Goal: Task Accomplishment & Management: Manage account settings

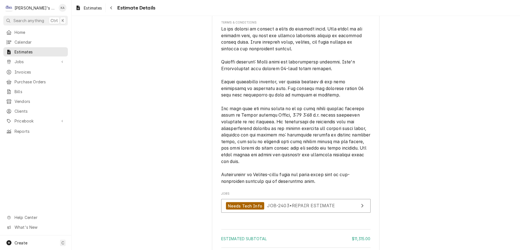
scroll to position [1447, 0]
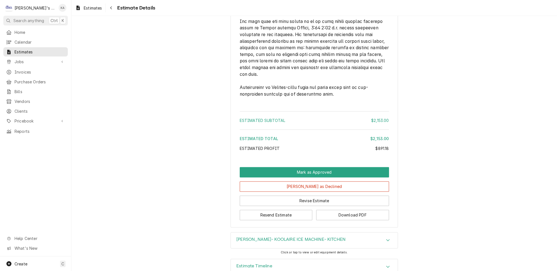
scroll to position [1376, 0]
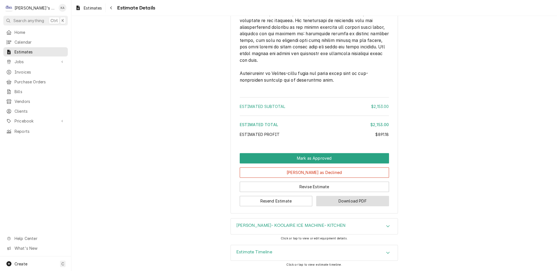
click at [345, 203] on button "Download PDF" at bounding box center [352, 200] width 73 height 10
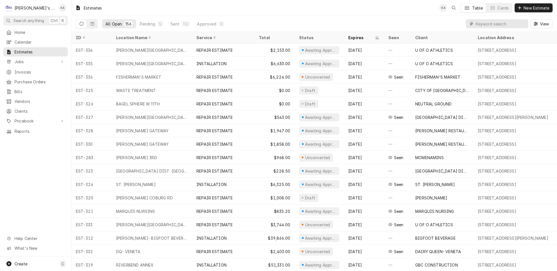
click at [496, 23] on input "Dynamic Content Wrapper" at bounding box center [501, 23] width 50 height 9
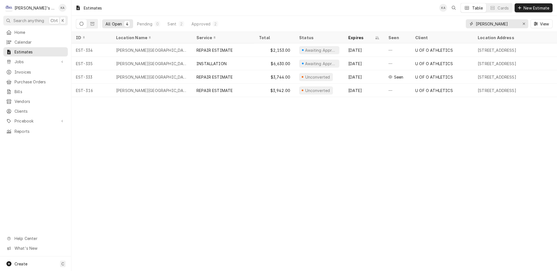
type input "hatfield"
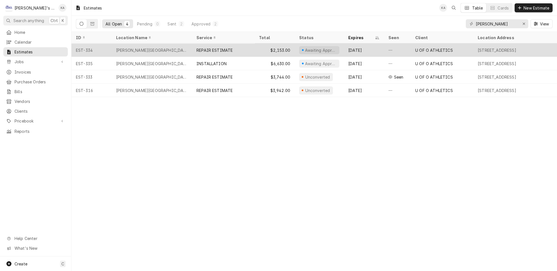
click at [230, 47] on div "REPAIR ESTIMATE" at bounding box center [223, 49] width 63 height 13
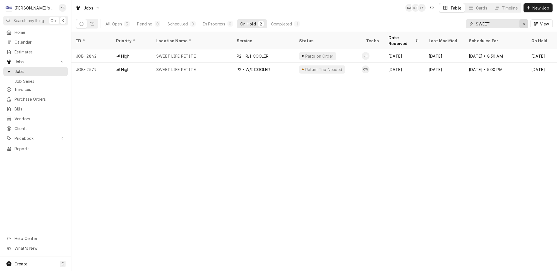
click at [525, 23] on icon "Erase input" at bounding box center [524, 24] width 3 height 4
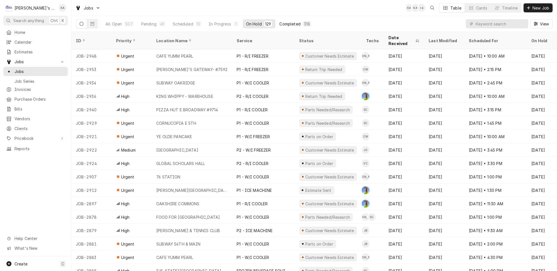
click at [279, 21] on div "Completed" at bounding box center [289, 24] width 21 height 6
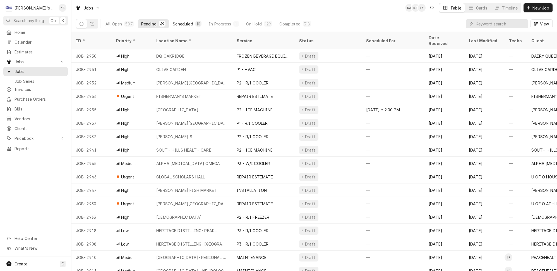
click at [173, 24] on div "Scheduled" at bounding box center [183, 24] width 20 height 6
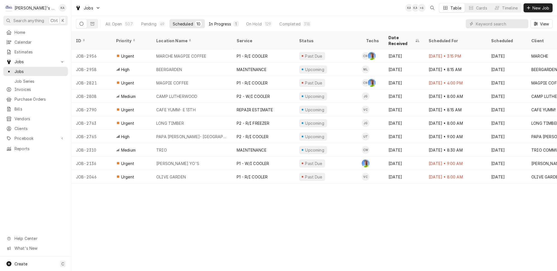
click at [209, 22] on div "In Progress" at bounding box center [220, 24] width 22 height 6
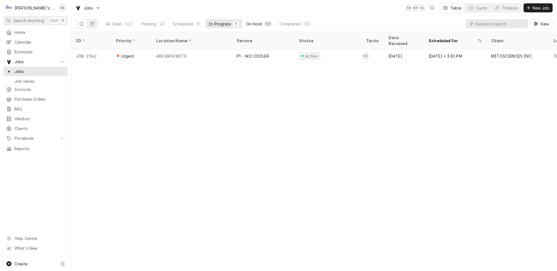
click at [246, 21] on div "On Hold" at bounding box center [254, 24] width 16 height 6
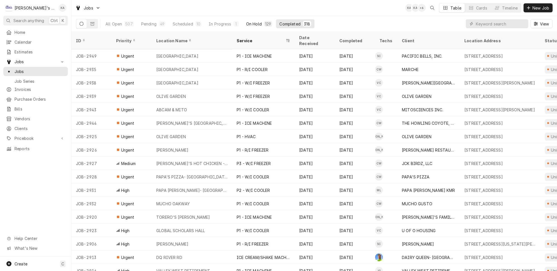
click at [246, 22] on div "On Hold" at bounding box center [254, 24] width 16 height 6
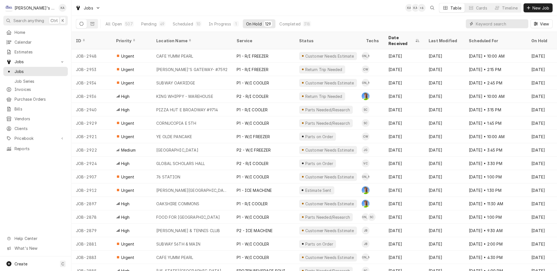
drag, startPoint x: 487, startPoint y: 24, endPoint x: 490, endPoint y: 19, distance: 6.7
click at [488, 21] on input "Dynamic Content Wrapper" at bounding box center [501, 23] width 50 height 9
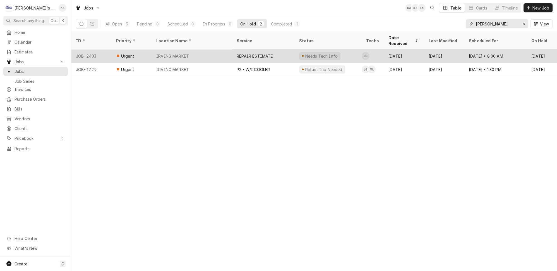
type input "irving"
click at [204, 49] on div "IRVING MARKET" at bounding box center [192, 55] width 80 height 13
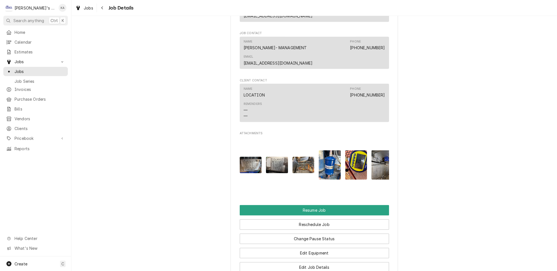
scroll to position [990, 0]
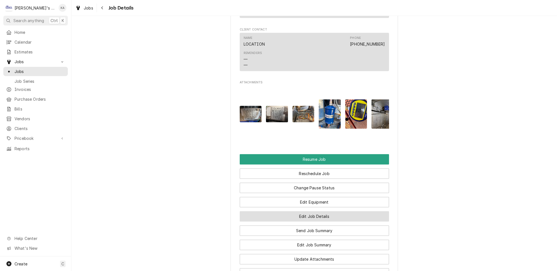
click at [312, 211] on button "Edit Job Details" at bounding box center [314, 216] width 149 height 10
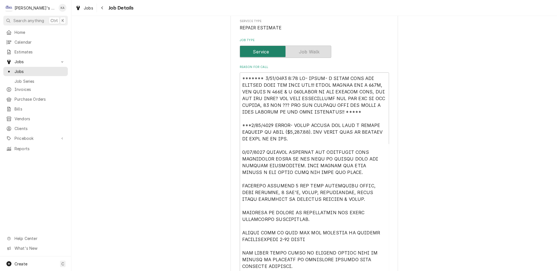
scroll to position [76, 0]
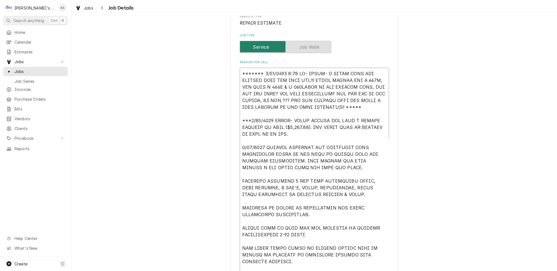
drag, startPoint x: 347, startPoint y: 102, endPoint x: 239, endPoint y: 70, distance: 113.0
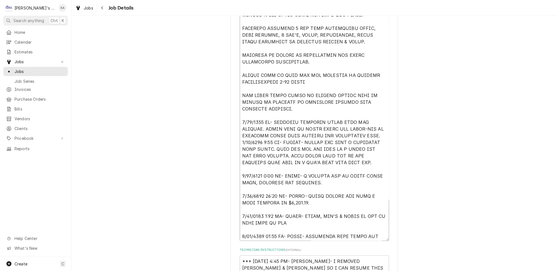
scroll to position [406, 0]
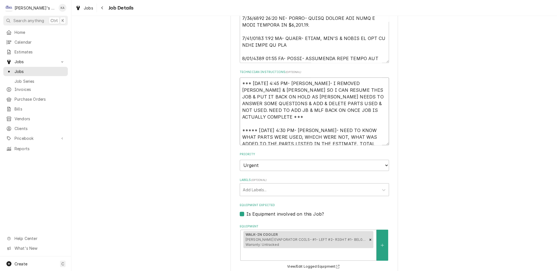
click at [369, 136] on textarea "*** 8/18/2025 4:45 PM- KOREY- I REMOVED JOEY & MIKAH SO I CAN RESUME THIS JOB &…" at bounding box center [314, 111] width 149 height 68
type textarea "x"
type textarea "*** 8/18/2025 4:45 PM- KOREY- I REMOVED JOEY & MIKAH SO I CAN RESUME THIS JOB &…"
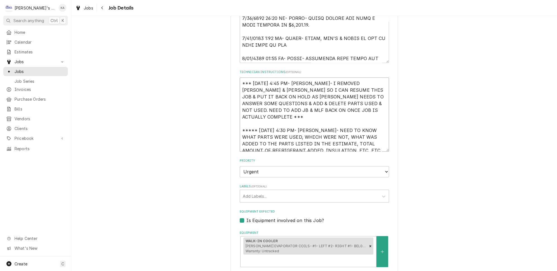
type textarea "x"
type textarea "*** 8/18/2025 4:45 PM- KOREY- I REMOVED JOEY & MIKAH SO I CAN RESUME THIS JOB &…"
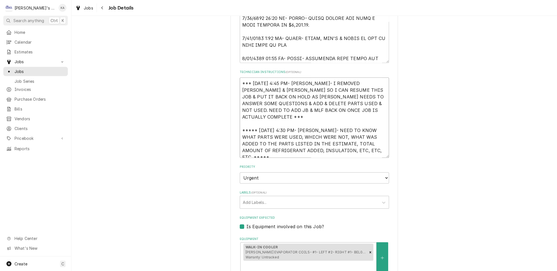
paste textarea "******* 9/15/2025 3:30 PM- KOREY- I STILL NEED THE CORRECT INFO FOR THIS JOB!!!…"
type textarea "x"
type textarea "*** 8/18/2025 4:45 PM- KOREY- I REMOVED JOEY & MIKAH SO I CAN RESUME THIS JOB &…"
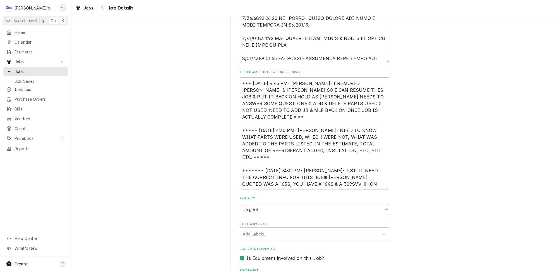
type textarea "x"
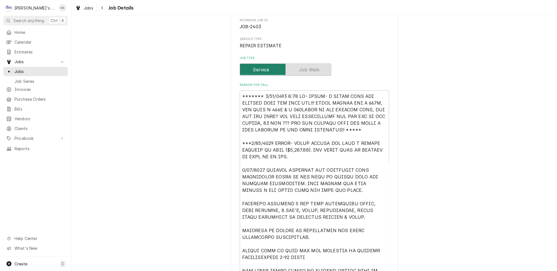
scroll to position [25, 0]
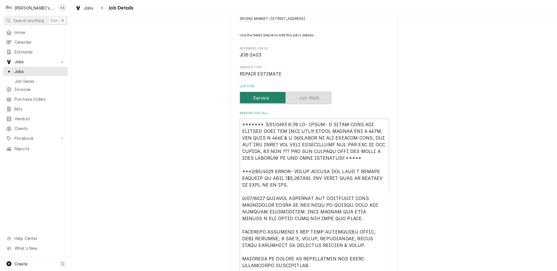
type textarea "*** 8/18/2025 4:45 PM- KOREY- I REMOVED JOEY & MIKAH SO I CAN RESUME THIS JOB &…"
drag, startPoint x: 348, startPoint y: 152, endPoint x: 239, endPoint y: 116, distance: 114.8
type textarea "x"
type textarea "***9/15/2025 SARAH- DONNA CALLED AND MADE A SECOND PAYMENT ON THIS ($2,828.75).…"
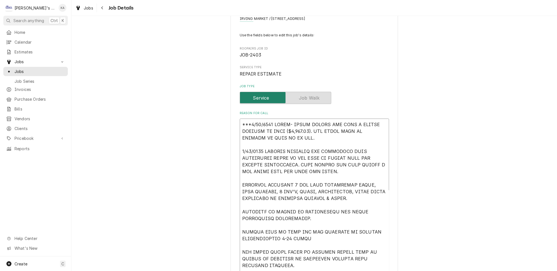
drag, startPoint x: 251, startPoint y: 133, endPoint x: 289, endPoint y: 147, distance: 40.8
click at [289, 147] on textarea "Reason For Call" at bounding box center [314, 265] width 149 height 294
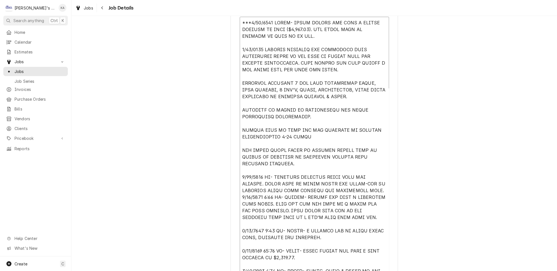
scroll to position [152, 0]
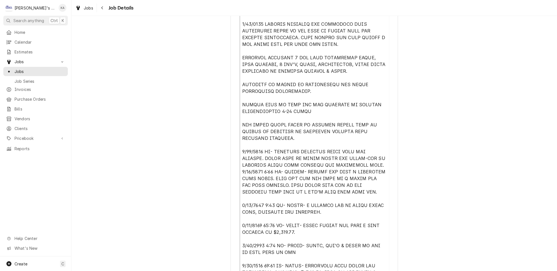
type textarea "x"
type textarea "*** 4/30/2025 UPDATED ESTIMATE FOR REPLACING BOTH EVAPORATOR COILS IN THE WALK …"
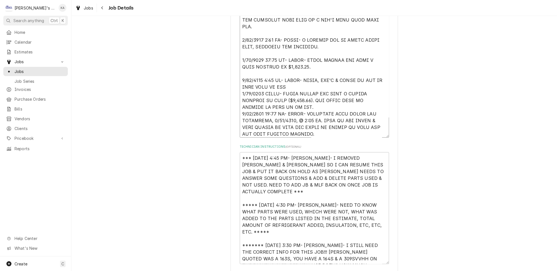
scroll to position [0, 0]
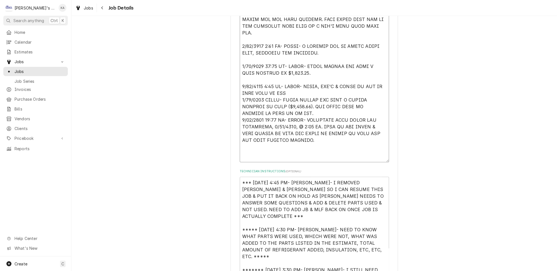
drag, startPoint x: 380, startPoint y: 129, endPoint x: 381, endPoint y: 161, distance: 31.9
click at [381, 161] on div "IRVING MARKET IRVING MARKET / 90047 PRAIRIE RD, EUGENE, OR 97402 Use the fields…" at bounding box center [315, 184] width 168 height 924
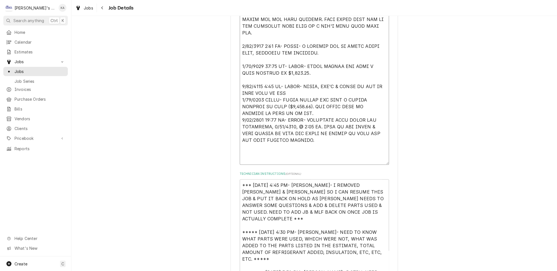
type textarea "x"
type textarea "*** 4/30/2025 UPDATED ESTIMATE FOR REPLACING BOTH EVAPORATOR COILS IN THE WALK …"
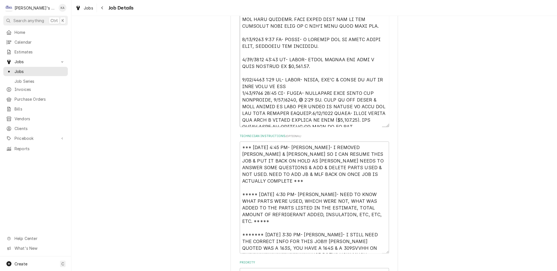
type textarea "x"
type textarea "*** 4/30/2025 UPDATED ESTIMATE FOR REPLACING BOTH EVAPORATOR COILS IN THE WALK …"
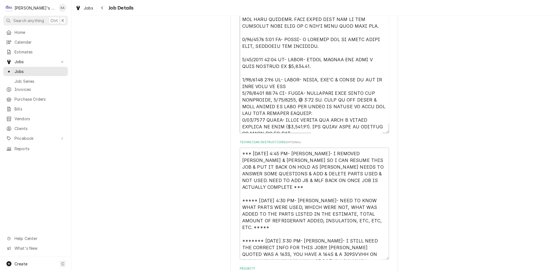
type textarea "x"
type textarea "*** 4/30/2025 UPDATED ESTIMATE FOR REPLACING BOTH EVAPORATOR COILS IN THE WALK …"
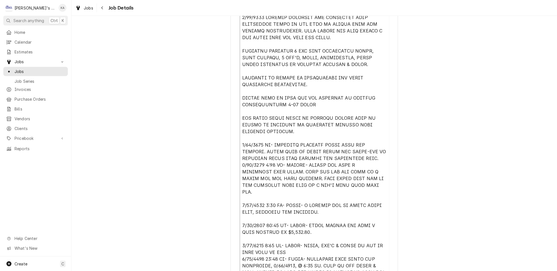
scroll to position [101, 0]
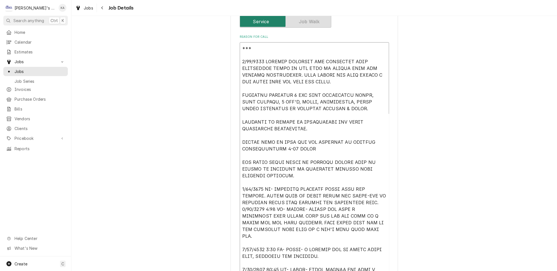
click at [241, 69] on textarea "Reason For Call" at bounding box center [314, 192] width 149 height 300
type textarea "x"
type textarea "*** 4/30/2025 UPDATED ESTIMATE FOR REPLACING BOTH EVAPORATOR COILS IN THE WALK …"
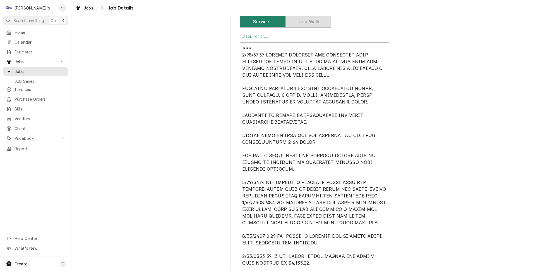
type textarea "x"
type textarea "***4/30/2025 UPDATED ESTIMATE FOR REPLACING BOTH EVAPORATOR COILS IN THE WALK I…"
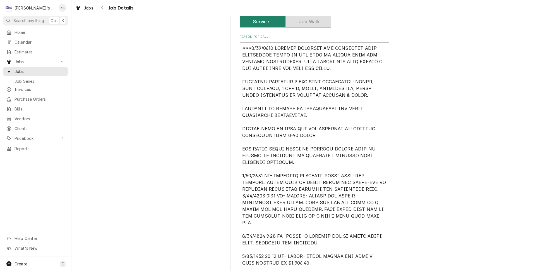
type textarea "x"
type textarea "**4/30/2025 UPDATED ESTIMATE FOR REPLACING BOTH EVAPORATOR COILS IN THE WALK IN…"
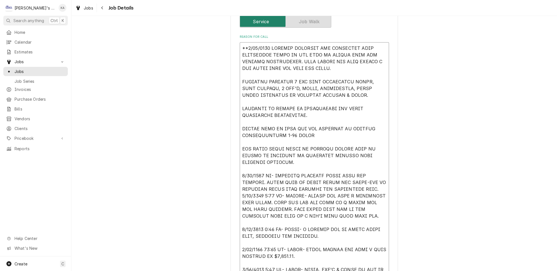
type textarea "x"
type textarea "*4/30/2025 UPDATED ESTIMATE FOR REPLACING BOTH EVAPORATOR COILS IN THE WALK IN …"
type textarea "x"
type textarea "4/30/2025 UPDATED ESTIMATE FOR REPLACING BOTH EVAPORATOR COILS IN THE WALK IN C…"
type textarea "x"
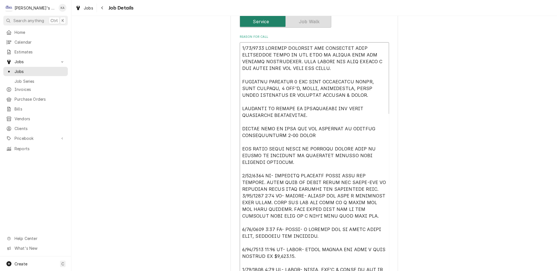
type textarea "4/30/2025 UPDATED ESTIMATE FOR REPLACING BOTH EVAPORATOR COILS IN THE WALK IN C…"
type textarea "x"
type textarea "4/30/2025 UPDATED ESTIMATE FOR REPLACING BOTH EVAPORATOR COILS IN THE WALK IN C…"
type textarea "x"
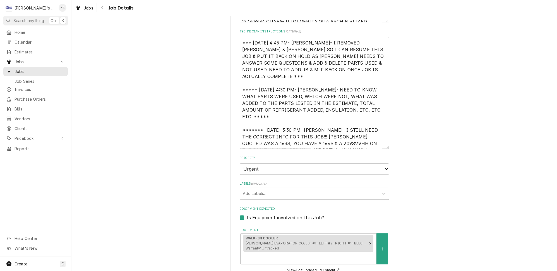
scroll to position [406, 0]
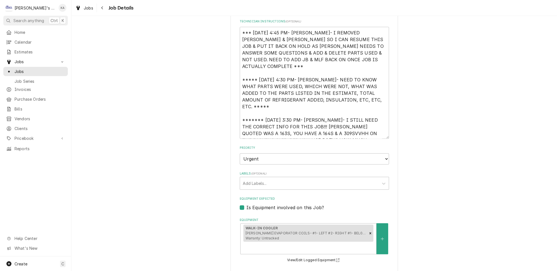
type textarea "4/30/2025 UPDATED ESTIMATE FOR REPLACING BOTH EVAPORATOR COILS IN THE WALK IN C…"
click at [360, 133] on textarea "*** 8/18/2025 4:45 PM- KOREY- I REMOVED JOEY & MIKAH SO I CAN RESUME THIS JOB &…" at bounding box center [314, 83] width 149 height 112
type textarea "x"
type textarea "*** 8/18/2025 4:45 PM- KOREY- I REMOVED JOEY & MIKAH SO I CAN RESUME THIS JOB &…"
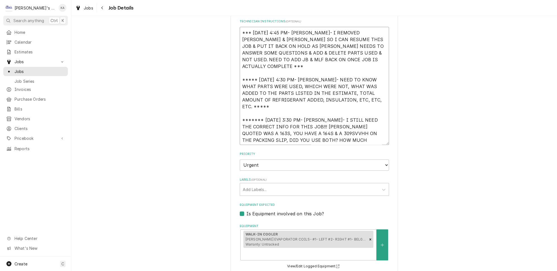
type textarea "x"
type textarea "*** 8/18/2025 4:45 PM- KOREY- I REMOVED JOEY & MIKAH SO I CAN RESUME THIS JOB &…"
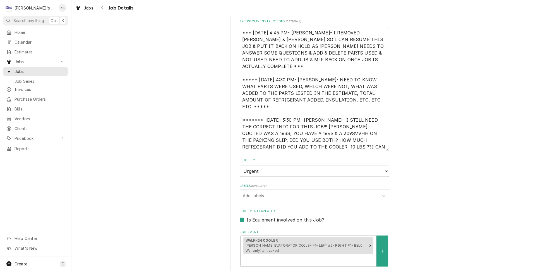
type textarea "x"
type textarea "*** 8/18/2025 4:45 PM- KOREY- I REMOVED JOEY & MIKAH SO I CAN RESUME THIS JOB &…"
type textarea "x"
type textarea "*** 8/18/2025 4:45 PM- KOREY- I REMOVED JOEY & MIKAH SO I CAN RESUME THIS JOB &…"
type textarea "x"
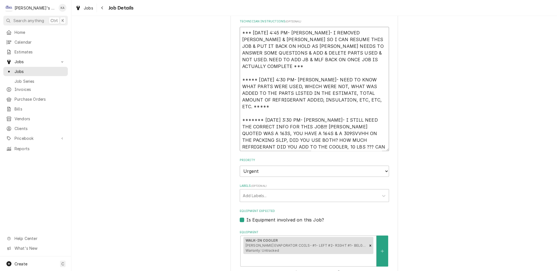
type textarea "*** 8/18/2025 4:45 PM- KOREY- I REMOVED JOEY & MIKAH SO I CAN RESUME THIS JOB &…"
type textarea "x"
type textarea "*** 8/18/2025 4:45 PM- KOREY- I REMOVED JOEY & MIKAH SO I CAN RESUME THIS JOB &…"
type textarea "x"
type textarea "*** 8/18/2025 4:45 PM- KOREY- I REMOVED JOEY & MIKAH SO I CAN RESUME THIS JOB &…"
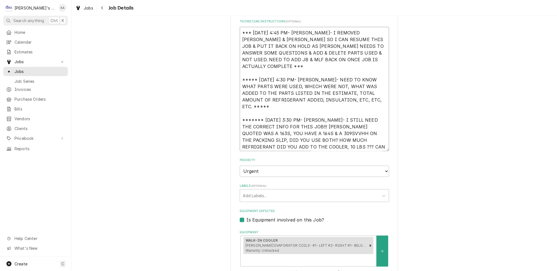
type textarea "x"
type textarea "*** 8/18/2025 4:45 PM- KOREY- I REMOVED JOEY & MIKAH SO I CAN RESUME THIS JOB &…"
type textarea "x"
type textarea "*** 8/18/2025 4:45 PM- KOREY- I REMOVED JOEY & MIKAH SO I CAN RESUME THIS JOB &…"
type textarea "x"
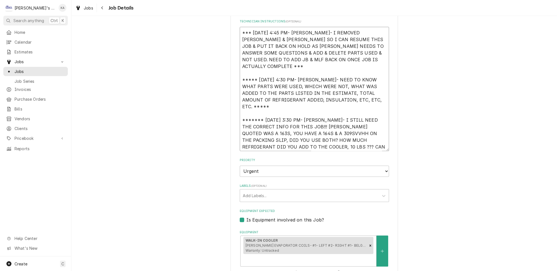
type textarea "*** 8/18/2025 4:45 PM- KOREY- I REMOVED JOEY & MIKAH SO I CAN RESUME THIS JOB &…"
type textarea "x"
type textarea "*** 8/18/2025 4:45 PM- KOREY- I REMOVED JOEY & MIKAH SO I CAN RESUME THIS JOB &…"
type textarea "x"
type textarea "*** 8/18/2025 4:45 PM- KOREY- I REMOVED JOEY & MIKAH SO I CAN RESUME THIS JOB &…"
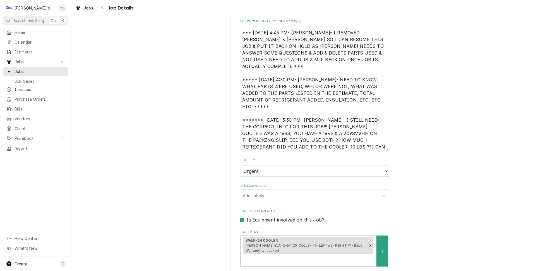
type textarea "x"
type textarea "*** 8/18/2025 4:45 PM- KOREY- I REMOVED JOEY & MIKAH SO I CAN RESUME THIS JOB &…"
type textarea "x"
type textarea "*** 8/18/2025 4:45 PM- KOREY- I REMOVED JOEY & MIKAH SO I CAN RESUME THIS JOB &…"
type textarea "x"
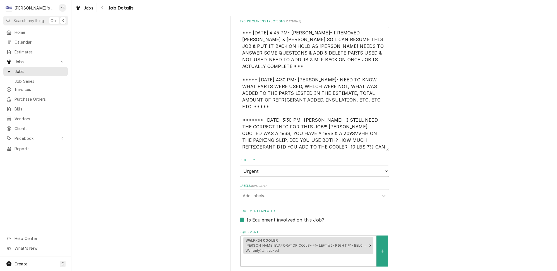
type textarea "*** 8/18/2025 4:45 PM- KOREY- I REMOVED JOEY & MIKAH SO I CAN RESUME THIS JOB &…"
type textarea "x"
type textarea "*** 8/18/2025 4:45 PM- KOREY- I REMOVED JOEY & MIKAH SO I CAN RESUME THIS JOB &…"
type textarea "x"
type textarea "*** 8/18/2025 4:45 PM- KOREY- I REMOVED JOEY & MIKAH SO I CAN RESUME THIS JOB &…"
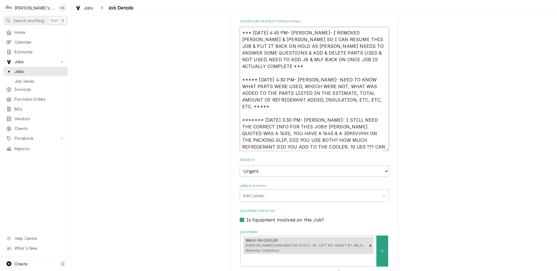
type textarea "x"
type textarea "*** 8/18/2025 4:45 PM- KOREY- I REMOVED JOEY & MIKAH SO I CAN RESUME THIS JOB &…"
type textarea "x"
type textarea "*** 8/18/2025 4:45 PM- KOREY- I REMOVED JOEY & MIKAH SO I CAN RESUME THIS JOB &…"
type textarea "x"
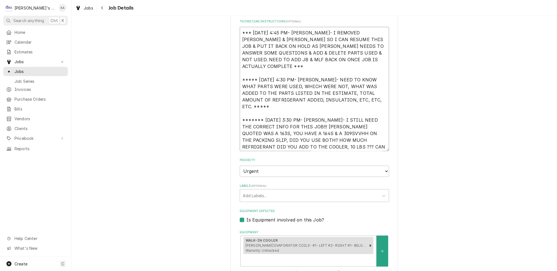
type textarea "*** 8/18/2025 4:45 PM- KOREY- I REMOVED JOEY & MIKAH SO I CAN RESUME THIS JOB &…"
type textarea "x"
type textarea "*** 8/18/2025 4:45 PM- KOREY- I REMOVED JOEY & MIKAH SO I CAN RESUME THIS JOB &…"
type textarea "x"
type textarea "*** 8/18/2025 4:45 PM- KOREY- I REMOVED JOEY & MIKAH SO I CAN RESUME THIS JOB &…"
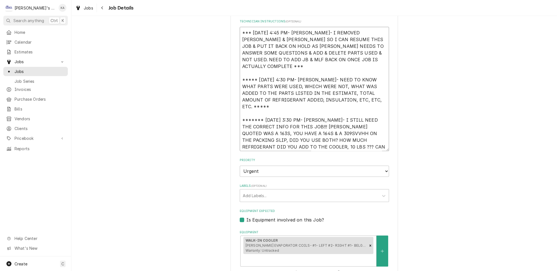
type textarea "x"
type textarea "*** 8/18/2025 4:45 PM- KOREY- I REMOVED JOEY & MIKAH SO I CAN RESUME THIS JOB &…"
type textarea "x"
type textarea "*** 8/18/2025 4:45 PM- KOREY- I REMOVED JOEY & MIKAH SO I CAN RESUME THIS JOB &…"
type textarea "x"
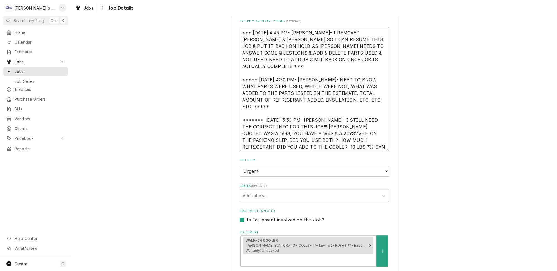
type textarea "*** 8/18/2025 4:45 PM- KOREY- I REMOVED JOEY & MIKAH SO I CAN RESUME THIS JOB &…"
type textarea "x"
type textarea "*** 8/18/2025 4:45 PM- KOREY- I REMOVED JOEY & MIKAH SO I CAN RESUME THIS JOB &…"
type textarea "x"
type textarea "*** 8/18/2025 4:45 PM- KOREY- I REMOVED JOEY & MIKAH SO I CAN RESUME THIS JOB &…"
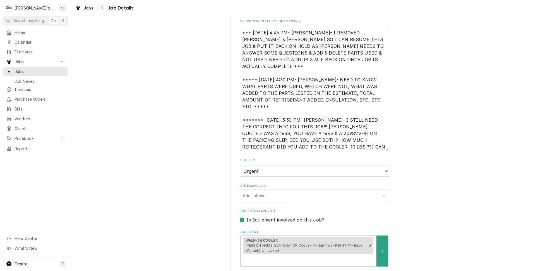
type textarea "x"
type textarea "*** 8/18/2025 4:45 PM- KOREY- I REMOVED JOEY & MIKAH SO I CAN RESUME THIS JOB &…"
type textarea "x"
type textarea "*** 8/18/2025 4:45 PM- KOREY- I REMOVED JOEY & MIKAH SO I CAN RESUME THIS JOB &…"
type textarea "x"
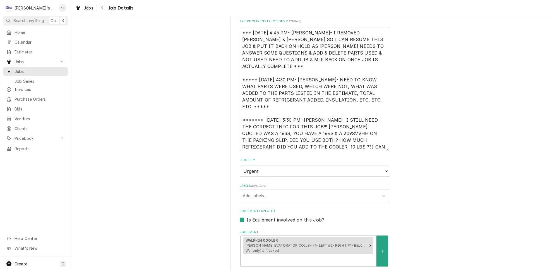
type textarea "*** 8/18/2025 4:45 PM- KOREY- I REMOVED JOEY & MIKAH SO I CAN RESUME THIS JOB &…"
type textarea "x"
type textarea "*** 8/18/2025 4:45 PM- KOREY- I REMOVED JOEY & MIKAH SO I CAN RESUME THIS JOB &…"
type textarea "x"
type textarea "*** 8/18/2025 4:45 PM- KOREY- I REMOVED JOEY & MIKAH SO I CAN RESUME THIS JOB &…"
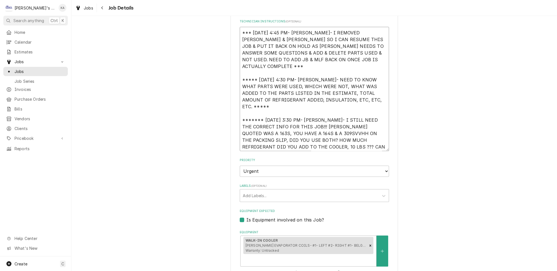
type textarea "x"
type textarea "*** 8/18/2025 4:45 PM- KOREY- I REMOVED JOEY & MIKAH SO I CAN RESUME THIS JOB &…"
type textarea "x"
type textarea "*** 8/18/2025 4:45 PM- KOREY- I REMOVED JOEY & MIKAH SO I CAN RESUME THIS JOB &…"
type textarea "x"
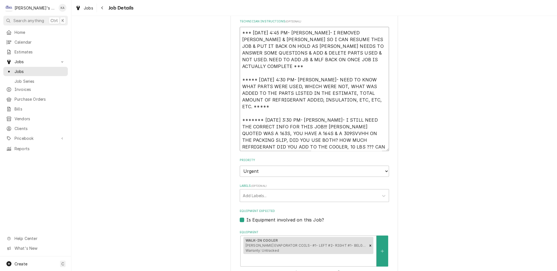
type textarea "*** 8/18/2025 4:45 PM- KOREY- I REMOVED JOEY & MIKAH SO I CAN RESUME THIS JOB &…"
type textarea "x"
type textarea "*** 8/18/2025 4:45 PM- KOREY- I REMOVED JOEY & MIKAH SO I CAN RESUME THIS JOB &…"
type textarea "x"
type textarea "*** 8/18/2025 4:45 PM- KOREY- I REMOVED JOEY & MIKAH SO I CAN RESUME THIS JOB &…"
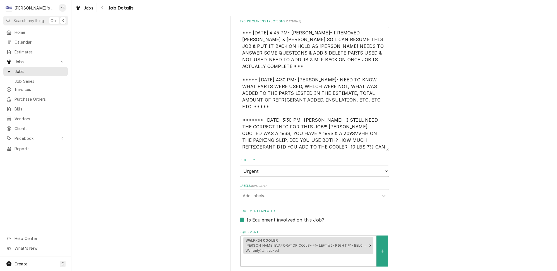
type textarea "x"
type textarea "*** 8/18/2025 4:45 PM- KOREY- I REMOVED JOEY & MIKAH SO I CAN RESUME THIS JOB &…"
type textarea "x"
type textarea "*** 8/18/2025 4:45 PM- KOREY- I REMOVED JOEY & MIKAH SO I CAN RESUME THIS JOB &…"
type textarea "x"
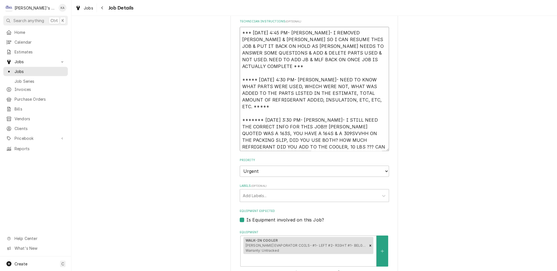
type textarea "*** 8/18/2025 4:45 PM- KOREY- I REMOVED JOEY & MIKAH SO I CAN RESUME THIS JOB &…"
type textarea "x"
type textarea "*** 8/18/2025 4:45 PM- KOREY- I REMOVED JOEY & MIKAH SO I CAN RESUME THIS JOB &…"
type textarea "x"
type textarea "*** 8/18/2025 4:45 PM- KOREY- I REMOVED JOEY & MIKAH SO I CAN RESUME THIS JOB &…"
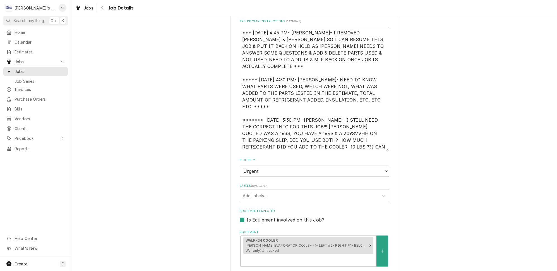
type textarea "x"
type textarea "*** 8/18/2025 4:45 PM- KOREY- I REMOVED JOEY & MIKAH SO I CAN RESUME THIS JOB &…"
type textarea "x"
type textarea "*** 8/18/2025 4:45 PM- KOREY- I REMOVED JOEY & MIKAH SO I CAN RESUME THIS JOB &…"
type textarea "x"
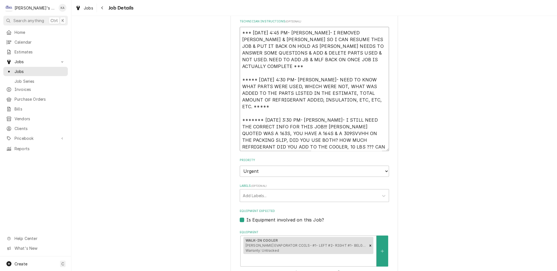
type textarea "*** 8/18/2025 4:45 PM- KOREY- I REMOVED JOEY & MIKAH SO I CAN RESUME THIS JOB &…"
type textarea "x"
type textarea "*** 8/18/2025 4:45 PM- KOREY- I REMOVED JOEY & MIKAH SO I CAN RESUME THIS JOB &…"
type textarea "x"
type textarea "*** 8/18/2025 4:45 PM- KOREY- I REMOVED JOEY & MIKAH SO I CAN RESUME THIS JOB &…"
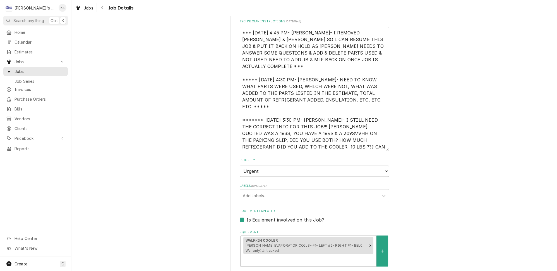
type textarea "x"
type textarea "*** 8/18/2025 4:45 PM- KOREY- I REMOVED JOEY & MIKAH SO I CAN RESUME THIS JOB &…"
type textarea "x"
type textarea "*** 8/18/2025 4:45 PM- KOREY- I REMOVED JOEY & MIKAH SO I CAN RESUME THIS JOB &…"
type textarea "x"
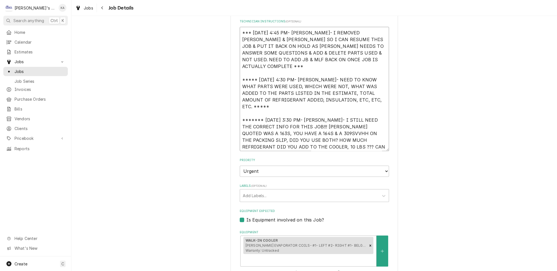
type textarea "*** 8/18/2025 4:45 PM- KOREY- I REMOVED JOEY & MIKAH SO I CAN RESUME THIS JOB &…"
type textarea "x"
type textarea "*** 8/18/2025 4:45 PM- KOREY- I REMOVED JOEY & MIKAH SO I CAN RESUME THIS JOB &…"
type textarea "x"
type textarea "*** 8/18/2025 4:45 PM- KOREY- I REMOVED JOEY & MIKAH SO I CAN RESUME THIS JOB &…"
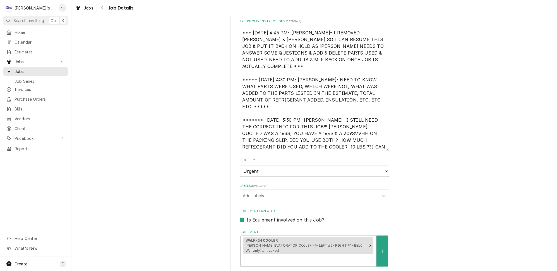
type textarea "x"
type textarea "*** 8/18/2025 4:45 PM- KOREY- I REMOVED JOEY & MIKAH SO I CAN RESUME THIS JOB &…"
type textarea "x"
type textarea "*** 8/18/2025 4:45 PM- KOREY- I REMOVED JOEY & MIKAH SO I CAN RESUME THIS JOB &…"
type textarea "x"
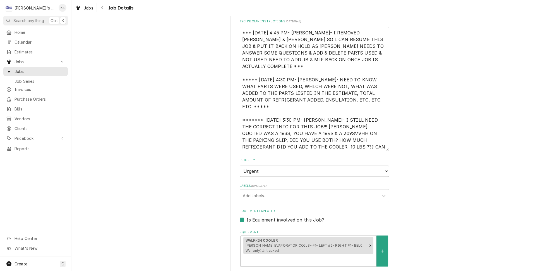
type textarea "*** 8/18/2025 4:45 PM- KOREY- I REMOVED JOEY & MIKAH SO I CAN RESUME THIS JOB &…"
type textarea "x"
type textarea "*** 8/18/2025 4:45 PM- KOREY- I REMOVED JOEY & MIKAH SO I CAN RESUME THIS JOB &…"
type textarea "x"
type textarea "*** 8/18/2025 4:45 PM- KOREY- I REMOVED JOEY & MIKAH SO I CAN RESUME THIS JOB &…"
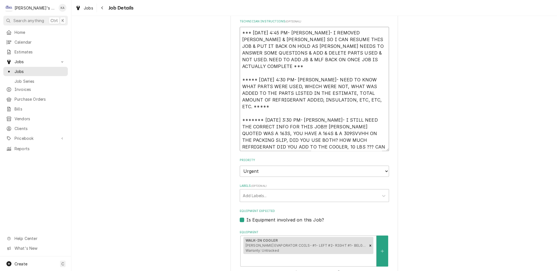
type textarea "x"
type textarea "*** 8/18/2025 4:45 PM- KOREY- I REMOVED JOEY & MIKAH SO I CAN RESUME THIS JOB &…"
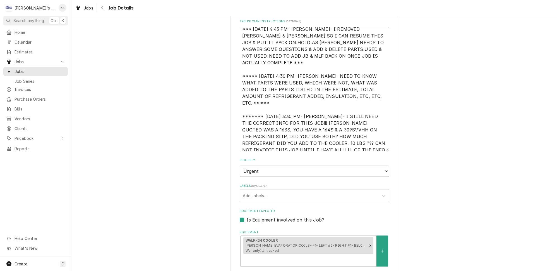
type textarea "x"
type textarea "*** 8/18/2025 4:45 PM- KOREY- I REMOVED JOEY & MIKAH SO I CAN RESUME THIS JOB &…"
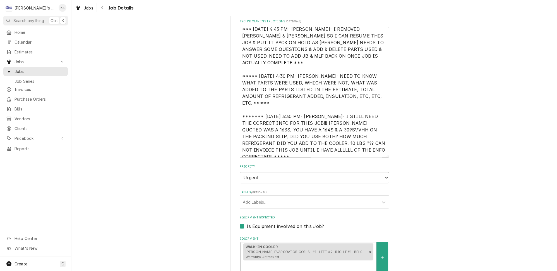
scroll to position [0, 0]
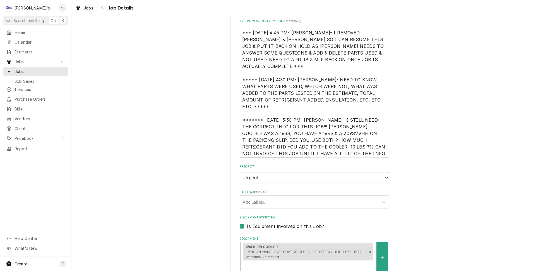
type textarea "x"
type textarea "*** 8/18/2025 4:45 PM- KOREY- I REMOVED JOEY & MIKAH SO I CAN RESUME THIS JOB &…"
type textarea "x"
type textarea "*** 8/18/2025 4:45 PM- KOREY- I REMOVED JOEY & MIKAH SO I CAN RESUME THIS JOB &…"
type textarea "x"
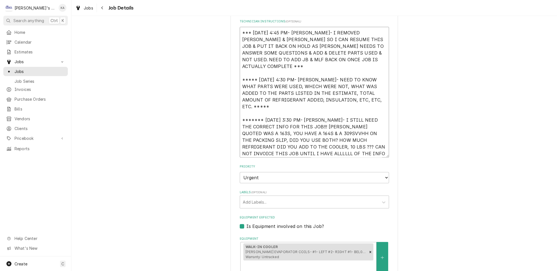
type textarea "*** 8/18/2025 4:45 PM- KOREY- I REMOVED JOEY & MIKAH SO I CAN RESUME THIS JOB &…"
type textarea "x"
type textarea "*** 8/18/2025 4:45 PM- KOREY- I REMOVED JOEY & MIKAH SO I CAN RESUME THIS JOB &…"
type textarea "x"
type textarea "*** 8/18/2025 4:45 PM- KOREY- I REMOVED JOEY & MIKAH SO I CAN RESUME THIS JOB &…"
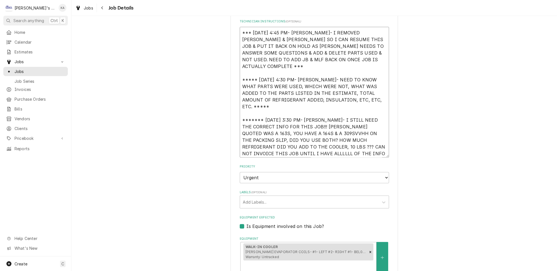
type textarea "x"
type textarea "*** 8/18/2025 4:45 PM- KOREY- I REMOVED JOEY & MIKAH SO I CAN RESUME THIS JOB &…"
type textarea "x"
type textarea "*** 8/18/2025 4:45 PM- KOREY- I REMOVED JOEY & MIKAH SO I CAN RESUME THIS JOB &…"
type textarea "x"
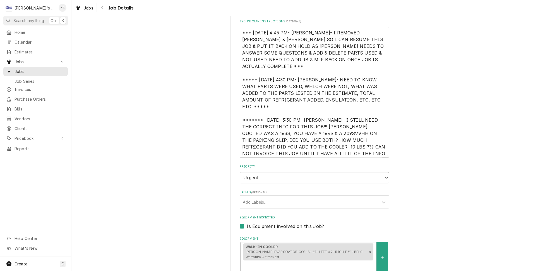
type textarea "*** 8/18/2025 4:45 PM- KOREY- I REMOVED JOEY & MIKAH SO I CAN RESUME THIS JOB &…"
type textarea "x"
type textarea "*** 8/18/2025 4:45 PM- KOREY- I REMOVED JOEY & MIKAH SO I CAN RESUME THIS JOB &…"
type textarea "x"
type textarea "*** 8/18/2025 4:45 PM- KOREY- I REMOVED JOEY & MIKAH SO I CAN RESUME THIS JOB &…"
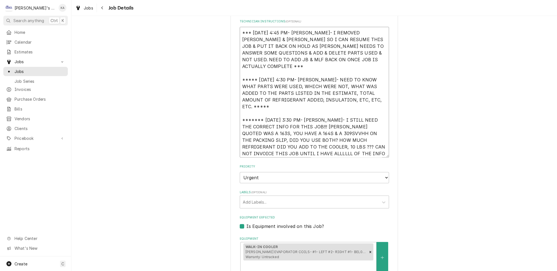
type textarea "x"
type textarea "*** 8/18/2025 4:45 PM- KOREY- I REMOVED JOEY & MIKAH SO I CAN RESUME THIS JOB &…"
type textarea "x"
type textarea "*** 8/18/2025 4:45 PM- KOREY- I REMOVED JOEY & MIKAH SO I CAN RESUME THIS JOB &…"
type textarea "x"
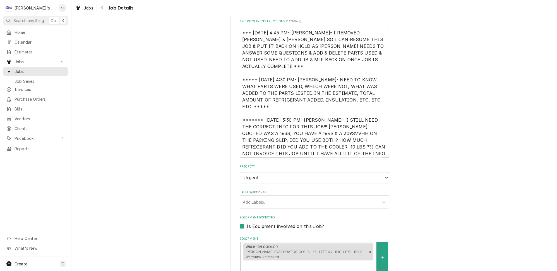
type textarea "*** 8/18/2025 4:45 PM- KOREY- I REMOVED JOEY & MIKAH SO I CAN RESUME THIS JOB &…"
type textarea "x"
type textarea "*** 8/18/2025 4:45 PM- KOREY- I REMOVED JOEY & MIKAH SO I CAN RESUME THIS JOB &…"
type textarea "x"
type textarea "*** 8/18/2025 4:45 PM- KOREY- I REMOVED JOEY & MIKAH SO I CAN RESUME THIS JOB &…"
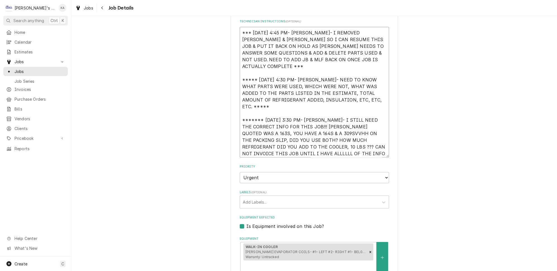
type textarea "x"
type textarea "*** 8/18/2025 4:45 PM- KOREY- I REMOVED JOEY & MIKAH SO I CAN RESUME THIS JOB &…"
type textarea "x"
type textarea "*** 8/18/2025 4:45 PM- KOREY- I REMOVED JOEY & MIKAH SO I CAN RESUME THIS JOB &…"
type textarea "x"
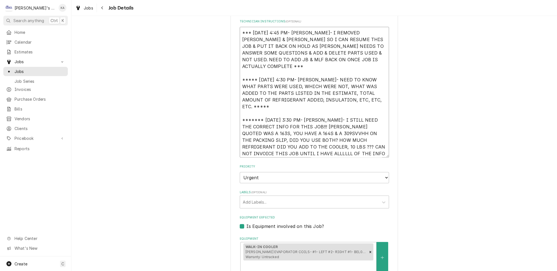
type textarea "*** 8/18/2025 4:45 PM- KOREY- I REMOVED JOEY & MIKAH SO I CAN RESUME THIS JOB &…"
type textarea "x"
type textarea "*** 8/18/2025 4:45 PM- KOREY- I REMOVED JOEY & MIKAH SO I CAN RESUME THIS JOB &…"
type textarea "x"
type textarea "*** 8/18/2025 4:45 PM- KOREY- I REMOVED JOEY & MIKAH SO I CAN RESUME THIS JOB &…"
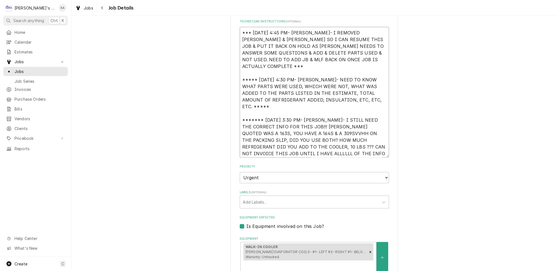
type textarea "x"
type textarea "*** 8/18/2025 4:45 PM- KOREY- I REMOVED JOEY & MIKAH SO I CAN RESUME THIS JOB &…"
type textarea "x"
type textarea "*** 8/18/2025 4:45 PM- KOREY- I REMOVED JOEY & MIKAH SO I CAN RESUME THIS JOB &…"
type textarea "x"
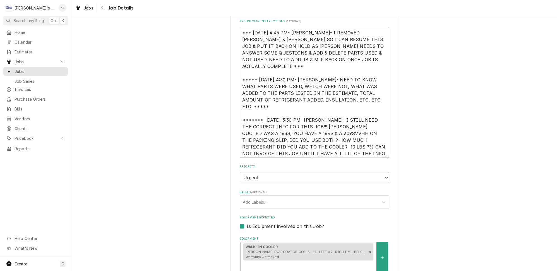
type textarea "*** 8/18/2025 4:45 PM- KOREY- I REMOVED JOEY & MIKAH SO I CAN RESUME THIS JOB &…"
type textarea "x"
type textarea "*** 8/18/2025 4:45 PM- KOREY- I REMOVED JOEY & MIKAH SO I CAN RESUME THIS JOB &…"
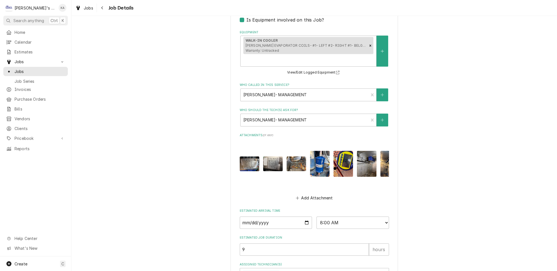
scroll to position [664, 0]
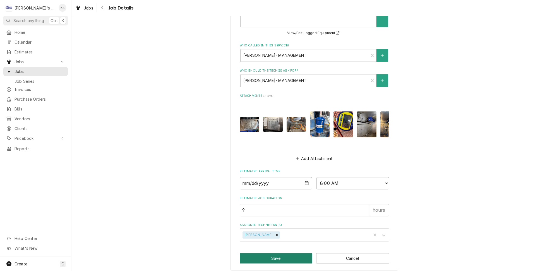
click at [274, 255] on button "Save" at bounding box center [276, 258] width 73 height 10
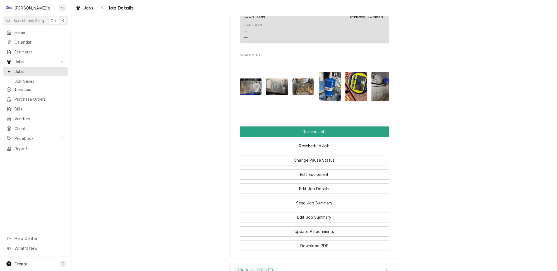
scroll to position [1066, 0]
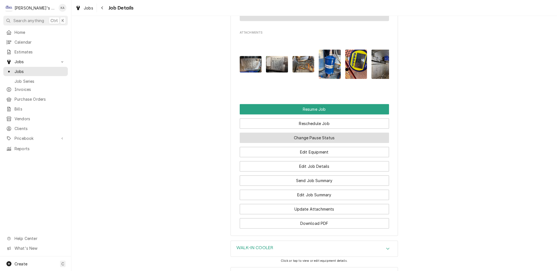
click at [305, 132] on button "Change Pause Status" at bounding box center [314, 137] width 149 height 10
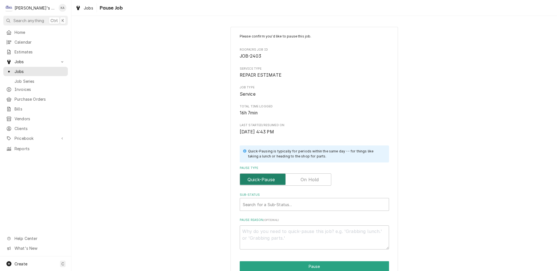
click at [308, 173] on input "Pause Type" at bounding box center [285, 179] width 87 height 12
checkbox input "true"
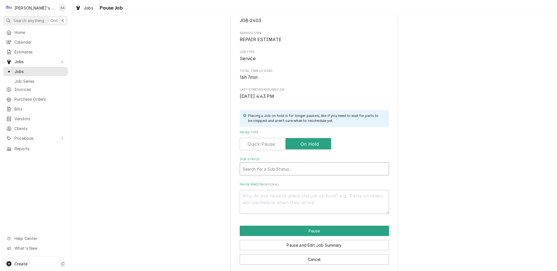
type textarea "x"
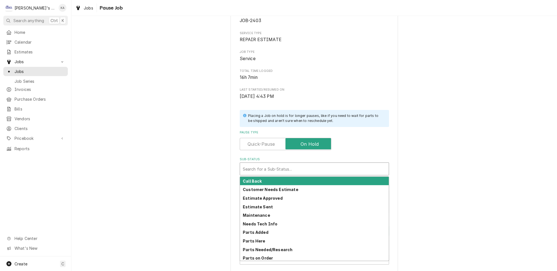
click at [298, 164] on div "Sub-Status" at bounding box center [314, 169] width 143 height 10
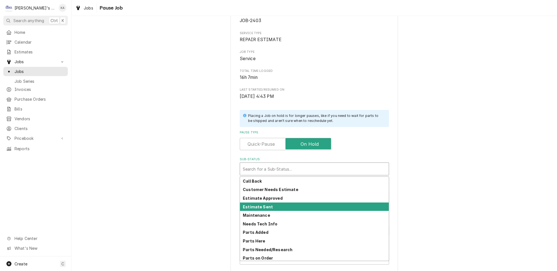
scroll to position [20, 0]
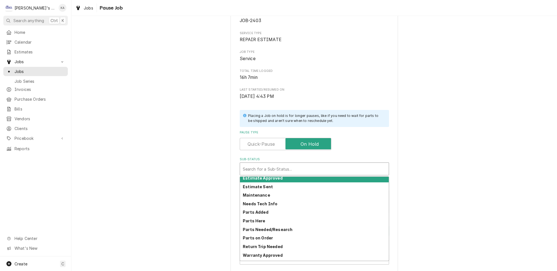
click at [425, 138] on div "Please confirm you'd like to pause this job. Roopairs Job ID JOB-2403 Service T…" at bounding box center [314, 131] width 486 height 290
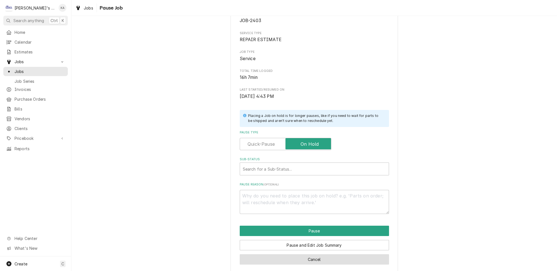
click at [315, 255] on button "Cancel" at bounding box center [314, 259] width 149 height 10
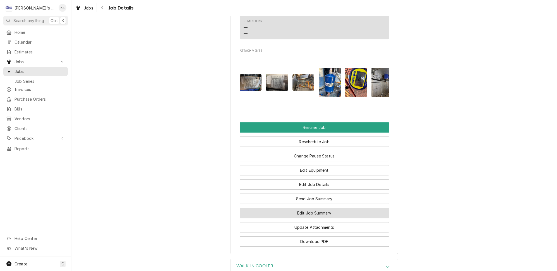
click at [310, 207] on button "Edit Job Summary" at bounding box center [314, 212] width 149 height 10
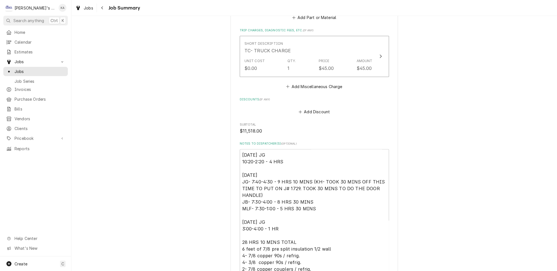
scroll to position [1269, 0]
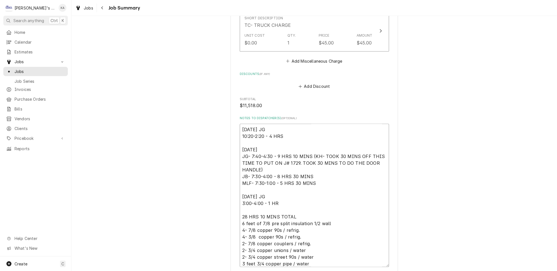
click at [299, 168] on textarea "[DATE] JG 10:20-2:20 - 4 HRS [DATE] JG- 7:40-4:30 - 9 HRS 10 MINS (KH- TOOK 30 …" at bounding box center [314, 194] width 149 height 143
type textarea "x"
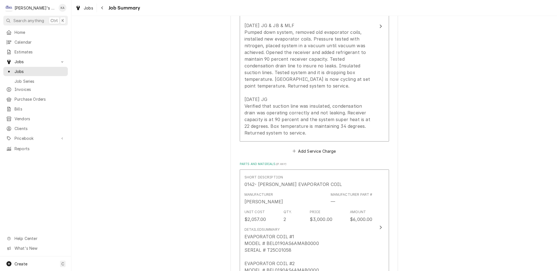
scroll to position [203, 0]
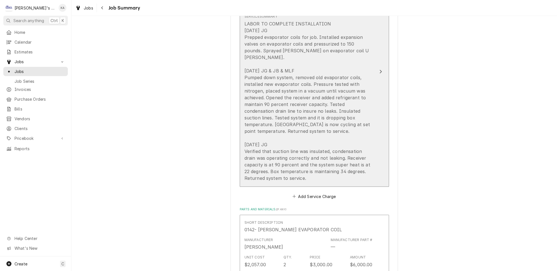
type textarea "8/12/2025 JG 10:20-2:20 - 4 HRS 8/13/2025 JG- 7:40-4:30 - 9 HRS 10 MINS (KH- TO…"
click at [362, 157] on div "LABOR TO COMPLETE INSTALLATION 8/12/2025 JG Prepped evaporator coils for job. I…" at bounding box center [309, 100] width 128 height 161
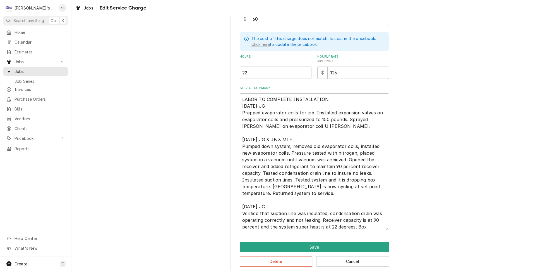
scroll to position [150, 0]
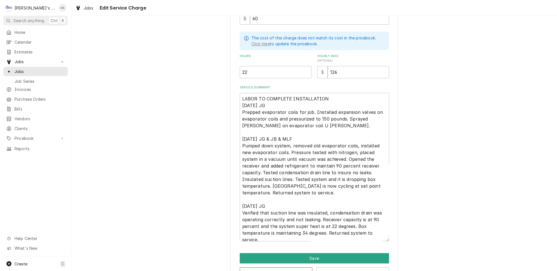
drag, startPoint x: 379, startPoint y: 224, endPoint x: 380, endPoint y: 238, distance: 14.0
click at [380, 238] on textarea "LABOR TO COMPLETE INSTALLATION 8/12/2025 JG Prepped evaporator coils for job. I…" at bounding box center [314, 167] width 149 height 148
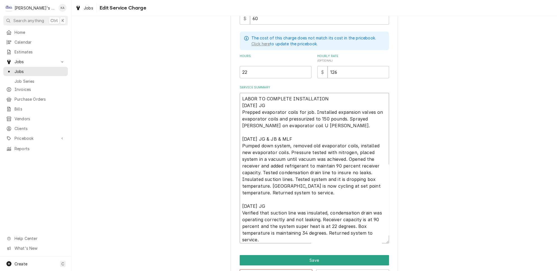
drag, startPoint x: 322, startPoint y: 195, endPoint x: 269, endPoint y: 195, distance: 53.6
click at [269, 195] on textarea "LABOR TO COMPLETE INSTALLATION 8/12/2025 JG Prepped evaporator coils for job. I…" at bounding box center [314, 168] width 149 height 150
click at [434, 196] on div "Use the fields below to edit this service charge Short Description LABOR Billin…" at bounding box center [314, 81] width 486 height 419
drag, startPoint x: 242, startPoint y: 131, endPoint x: 265, endPoint y: 220, distance: 92.1
click at [265, 220] on textarea "LABOR TO COMPLETE INSTALLATION 8/12/2025 JG Prepped evaporator coils for job. I…" at bounding box center [314, 168] width 149 height 150
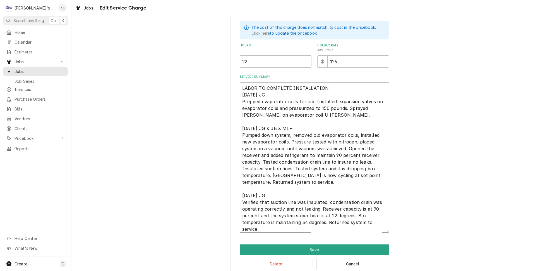
scroll to position [163, 0]
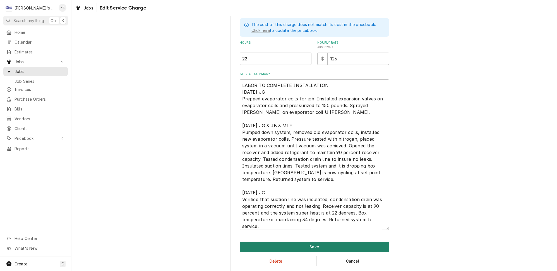
click at [314, 241] on button "Save" at bounding box center [314, 246] width 149 height 10
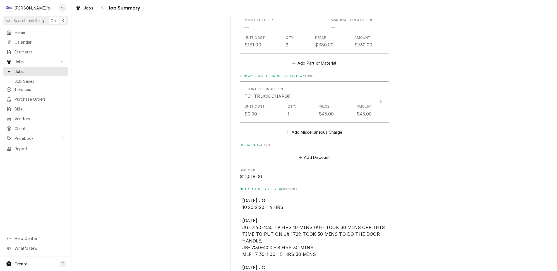
scroll to position [1294, 0]
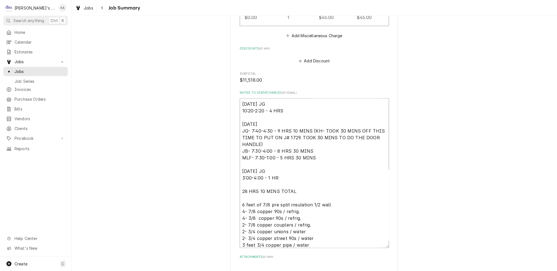
click at [325, 202] on textarea "8/12/2025 JG 10:20-2:20 - 4 HRS 8/13/2025 JG- 7:40-4:30 - 9 HRS 10 MINS (KH- TO…" at bounding box center [314, 172] width 149 height 149
type textarea "x"
type textarea "8/12/2025 JG 10:20-2:20 - 4 HRS 8/13/2025 JG- 7:40-4:30 - 9 HRS 10 MINS (KH- TO…"
type textarea "x"
type textarea "8/12/2025 JG 10:20-2:20 - 4 HRS 8/13/2025 JG- 7:40-4:30 - 9 HRS 10 MINS (KH- TO…"
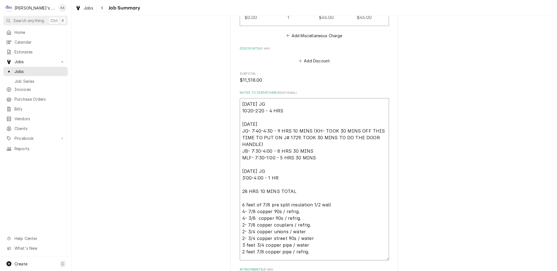
type textarea "x"
type textarea "8/12/2025 JG 10:20-2:20 - 4 HRS 8/13/2025 JG- 7:40-4:30 - 9 HRS 10 MINS (KH- TO…"
click at [244, 221] on textarea "8/12/2025 JG 10:20-2:20 - 4 HRS 8/13/2025 JG- 7:40-4:30 - 9 HRS 10 MINS (KH- TO…" at bounding box center [314, 182] width 149 height 168
paste textarea "8/13/2025 JG & JB & MLF Pumped down system, removed old evaporator coils, insta…"
type textarea "x"
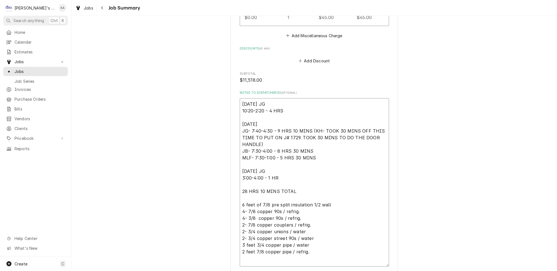
type textarea "8/12/2025 JG 10:20-2:20 - 4 HRS 8/13/2025 JG- 7:40-4:30 - 9 HRS 10 MINS (KH- TO…"
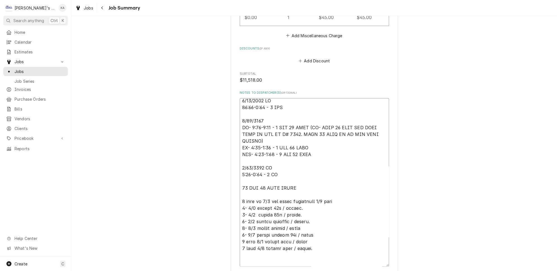
scroll to position [1336, 0]
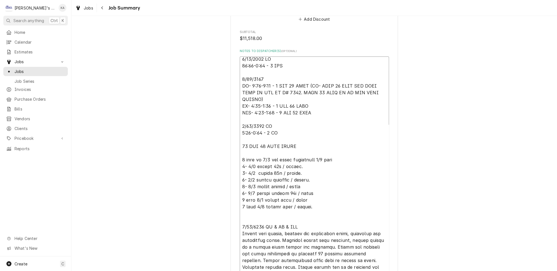
click at [244, 164] on textarea "Notes to Dispatcher(s) ( optional )" at bounding box center [314, 184] width 149 height 256
type textarea "x"
type textarea "8/12/2025 JG 10:20-2:20 - 4 HRS 8/13/2025 JG- 7:40-4:30 - 9 HRS 10 MINS (KH- TO…"
type textarea "x"
type textarea "8/12/2025 JG 10:20-2:20 - 4 HRS 8/13/2025 JG- 7:40-4:30 - 9 HRS 10 MINS (KH- TO…"
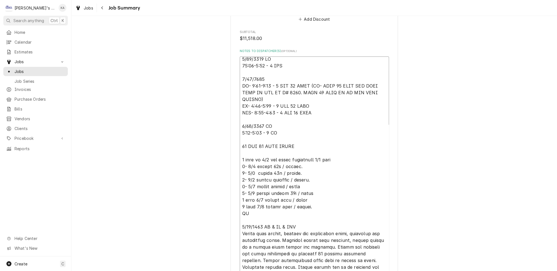
type textarea "x"
type textarea "8/12/2025 JG 10:20-2:20 - 4 HRS 8/13/2025 JG- 7:40-4:30 - 9 HRS 10 MINS (KH- TO…"
type textarea "x"
type textarea "8/12/2025 JG 10:20-2:20 - 4 HRS 8/13/2025 JG- 7:40-4:30 - 9 HRS 10 MINS (KH- TO…"
type textarea "x"
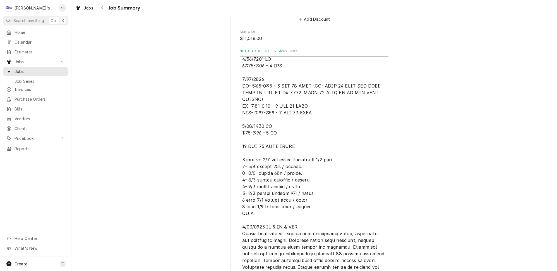
type textarea "8/12/2025 JG 10:20-2:20 - 4 HRS 8/13/2025 JG- 7:40-4:30 - 9 HRS 10 MINS (KH- TO…"
type textarea "x"
type textarea "8/12/2025 JG 10:20-2:20 - 4 HRS 8/13/2025 JG- 7:40-4:30 - 9 HRS 10 MINS (KH- TO…"
type textarea "x"
type textarea "8/12/2025 JG 10:20-2:20 - 4 HRS 8/13/2025 JG- 7:40-4:30 - 9 HRS 10 MINS (KH- TO…"
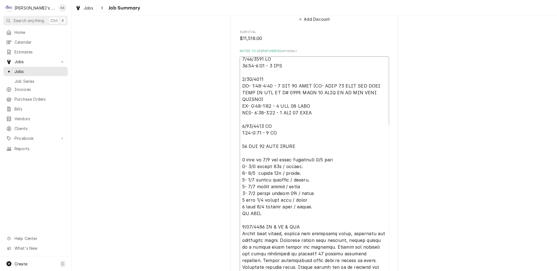
type textarea "x"
type textarea "8/12/2025 JG 10:20-2:20 - 4 HRS 8/13/2025 JG- 7:40-4:30 - 9 HRS 10 MINS (KH- TO…"
type textarea "x"
type textarea "8/12/2025 JG 10:20-2:20 - 4 HRS 8/13/2025 JG- 7:40-4:30 - 9 HRS 10 MINS (KH- TO…"
type textarea "x"
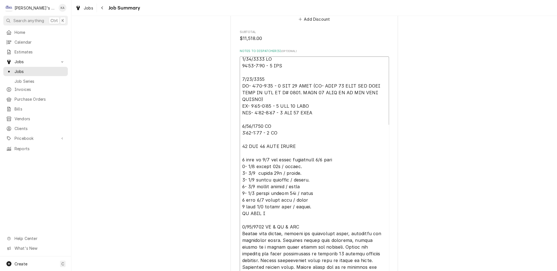
type textarea "8/12/2025 JG 10:20-2:20 - 4 HRS 8/13/2025 JG- 7:40-4:30 - 9 HRS 10 MINS (KH- TO…"
type textarea "x"
type textarea "8/12/2025 JG 10:20-2:20 - 4 HRS 8/13/2025 JG- 7:40-4:30 - 9 HRS 10 MINS (KH- TO…"
type textarea "x"
type textarea "8/12/2025 JG 10:20-2:20 - 4 HRS 8/13/2025 JG- 7:40-4:30 - 9 HRS 10 MINS (KH- TO…"
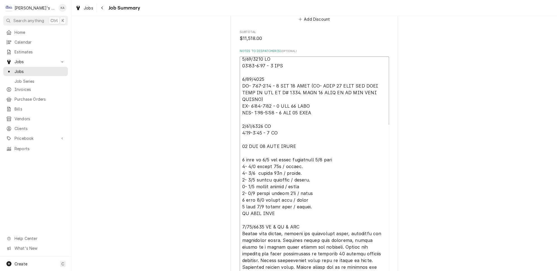
type textarea "x"
type textarea "8/12/2025 JG 10:20-2:20 - 4 HRS 8/13/2025 JG- 7:40-4:30 - 9 HRS 10 MINS (KH- TO…"
type textarea "x"
type textarea "8/12/2025 JG 10:20-2:20 - 4 HRS 8/13/2025 JG- 7:40-4:30 - 9 HRS 10 MINS (KH- TO…"
type textarea "x"
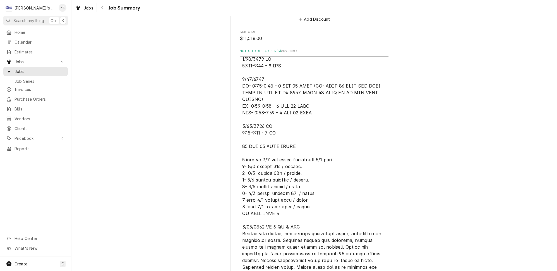
type textarea "8/12/2025 JG 10:20-2:20 - 4 HRS 8/13/2025 JG- 7:40-4:30 - 9 HRS 10 MINS (KH- TO…"
type textarea "x"
type textarea "8/12/2025 JG 10:20-2:20 - 4 HRS 8/13/2025 JG- 7:40-4:30 - 9 HRS 10 MINS (KH- TO…"
type textarea "x"
type textarea "8/12/2025 JG 10:20-2:20 - 4 HRS 8/13/2025 JG- 7:40-4:30 - 9 HRS 10 MINS (KH- TO…"
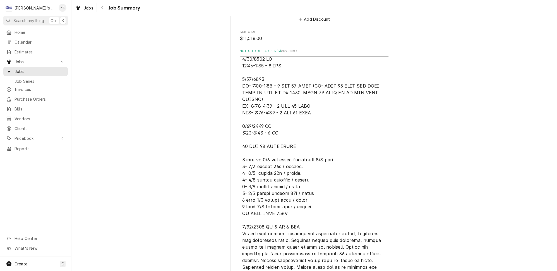
type textarea "x"
type textarea "8/12/2025 JG 10:20-2:20 - 4 HRS 8/13/2025 JG- 7:40-4:30 - 9 HRS 10 MINS (KH- TO…"
type textarea "x"
type textarea "8/12/2025 JG 10:20-2:20 - 4 HRS 8/13/2025 JG- 7:40-4:30 - 9 HRS 10 MINS (KH- TO…"
type textarea "x"
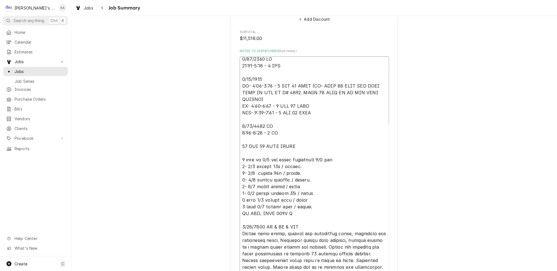
type textarea "8/12/2025 JG 10:20-2:20 - 4 HRS 8/13/2025 JG- 7:40-4:30 - 9 HRS 10 MINS (KH- TO…"
type textarea "x"
type textarea "8/12/2025 JG 10:20-2:20 - 4 HRS 8/13/2025 JG- 7:40-4:30 - 9 HRS 10 MINS (KH- TO…"
type textarea "x"
type textarea "8/12/2025 JG 10:20-2:20 - 4 HRS 8/13/2025 JG- 7:40-4:30 - 9 HRS 10 MINS (KH- TO…"
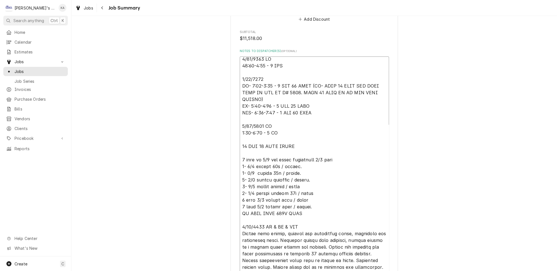
type textarea "x"
type textarea "8/12/2025 JG 10:20-2:20 - 4 HRS 8/13/2025 JG- 7:40-4:30 - 9 HRS 10 MINS (KH- TO…"
type textarea "x"
type textarea "8/12/2025 JG 10:20-2:20 - 4 HRS 8/13/2025 JG- 7:40-4:30 - 9 HRS 10 MINS (KH- TO…"
type textarea "x"
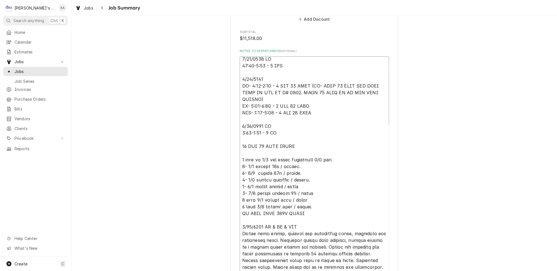
type textarea "8/12/2025 JG 10:20-2:20 - 4 HRS 8/13/2025 JG- 7:40-4:30 - 9 HRS 10 MINS (KH- TO…"
type textarea "x"
type textarea "8/12/2025 JG 10:20-2:20 - 4 HRS 8/13/2025 JG- 7:40-4:30 - 9 HRS 10 MINS (KH- TO…"
type textarea "x"
type textarea "8/12/2025 JG 10:20-2:20 - 4 HRS 8/13/2025 JG- 7:40-4:30 - 9 HRS 10 MINS (KH- TO…"
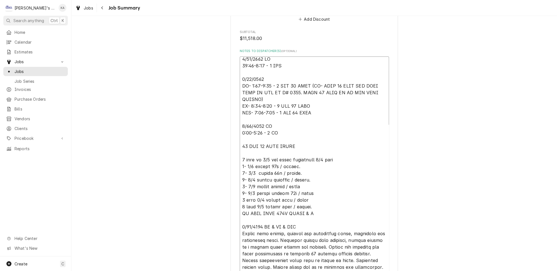
type textarea "x"
type textarea "8/12/2025 JG 10:20-2:20 - 4 HRS 8/13/2025 JG- 7:40-4:30 - 9 HRS 10 MINS (KH- TO…"
type textarea "x"
type textarea "8/12/2025 JG 10:20-2:20 - 4 HRS 8/13/2025 JG- 7:40-4:30 - 9 HRS 10 MINS (KH- TO…"
type textarea "x"
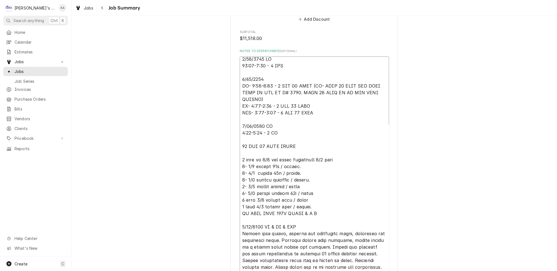
type textarea "8/12/2025 JG 10:20-2:20 - 4 HRS 8/13/2025 JG- 7:40-4:30 - 9 HRS 10 MINS (KH- TO…"
type textarea "x"
type textarea "8/12/2025 JG 10:20-2:20 - 4 HRS 8/13/2025 JG- 7:40-4:30 - 9 HRS 10 MINS (KH- TO…"
type textarea "x"
type textarea "8/12/2025 JG 10:20-2:20 - 4 HRS 8/13/2025 JG- 7:40-4:30 - 9 HRS 10 MINS (KH- TO…"
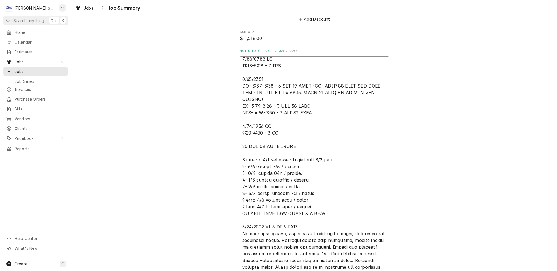
type textarea "x"
type textarea "8/12/2025 JG 10:20-2:20 - 4 HRS 8/13/2025 JG- 7:40-4:30 - 9 HRS 10 MINS (KH- TO…"
type textarea "x"
type textarea "8/12/2025 JG 10:20-2:20 - 4 HRS 8/13/2025 JG- 7:40-4:30 - 9 HRS 10 MINS (KH- TO…"
type textarea "x"
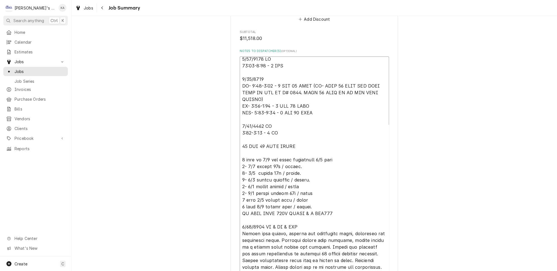
type textarea "8/12/2025 JG 10:20-2:20 - 4 HRS 8/13/2025 JG- 7:40-4:30 - 9 HRS 10 MINS (KH- TO…"
type textarea "x"
type textarea "8/12/2025 JG 10:20-2:20 - 4 HRS 8/13/2025 JG- 7:40-4:30 - 9 HRS 10 MINS (KH- TO…"
type textarea "x"
type textarea "8/12/2025 JG 10:20-2:20 - 4 HRS 8/13/2025 JG- 7:40-4:30 - 9 HRS 10 MINS (KH- TO…"
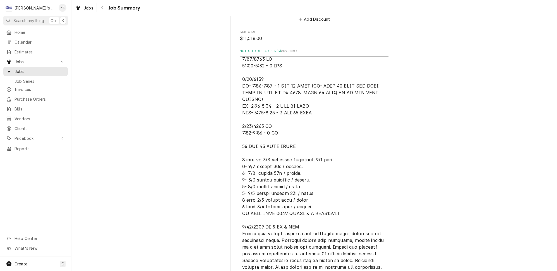
type textarea "x"
type textarea "8/12/2025 JG 10:20-2:20 - 4 HRS 8/13/2025 JG- 7:40-4:30 - 9 HRS 10 MINS (KH- TO…"
type textarea "x"
type textarea "8/12/2025 JG 10:20-2:20 - 4 HRS 8/13/2025 JG- 7:40-4:30 - 9 HRS 10 MINS (KH- TO…"
type textarea "x"
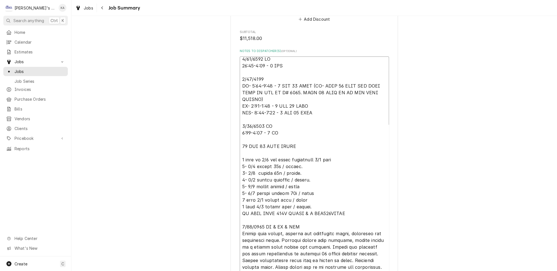
type textarea "8/12/2025 JG 10:20-2:20 - 4 HRS 8/13/2025 JG- 7:40-4:30 - 9 HRS 10 MINS (KH- TO…"
type textarea "x"
type textarea "8/12/2025 JG 10:20-2:20 - 4 HRS 8/13/2025 JG- 7:40-4:30 - 9 HRS 10 MINS (KH- TO…"
type textarea "x"
type textarea "8/12/2025 JG 10:20-2:20 - 4 HRS 8/13/2025 JG- 7:40-4:30 - 9 HRS 10 MINS (KH- TO…"
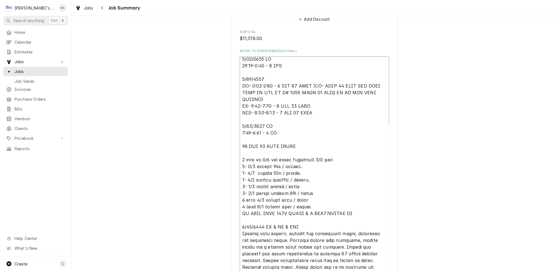
type textarea "x"
type textarea "8/12/2025 JG 10:20-2:20 - 4 HRS 8/13/2025 JG- 7:40-4:30 - 9 HRS 10 MINS (KH- TO…"
type textarea "x"
type textarea "8/12/2025 JG 10:20-2:20 - 4 HRS 8/13/2025 JG- 7:40-4:30 - 9 HRS 10 MINS (KH- TO…"
type textarea "x"
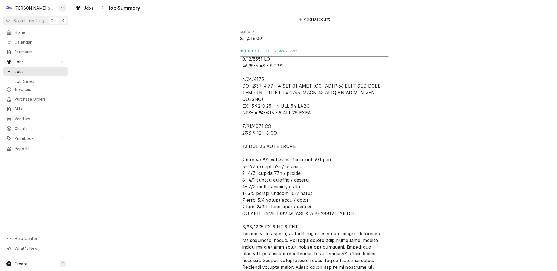
type textarea "8/12/2025 JG 10:20-2:20 - 4 HRS 8/13/2025 JG- 7:40-4:30 - 9 HRS 10 MINS (KH- TO…"
type textarea "x"
type textarea "8/12/2025 JG 10:20-2:20 - 4 HRS 8/13/2025 JG- 7:40-4:30 - 9 HRS 10 MINS (KH- TO…"
type textarea "x"
type textarea "8/12/2025 JG 10:20-2:20 - 4 HRS 8/13/2025 JG- 7:40-4:30 - 9 HRS 10 MINS (KH- TO…"
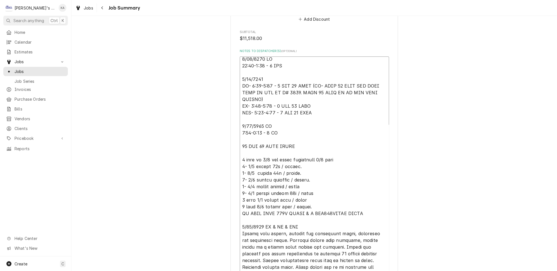
click at [298, 161] on textarea "Notes to Dispatcher(s) ( optional )" at bounding box center [314, 184] width 149 height 256
type textarea "x"
type textarea "8/12/2025 JG 10:20-2:20 - 4 HRS 8/13/2025 JG- 7:40-4:30 - 9 HRS 10 MINS (KH- TO…"
type textarea "x"
type textarea "8/12/2025 JG 10:20-2:20 - 4 HRS 8/13/2025 JG- 7:40-4:30 - 9 HRS 10 MINS (KH- TO…"
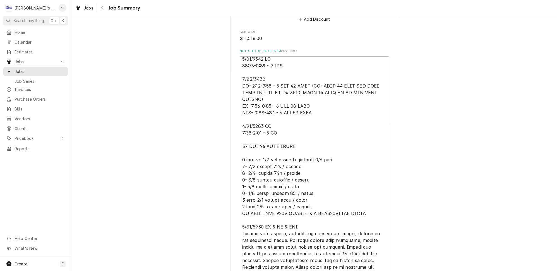
type textarea "x"
type textarea "8/12/2025 JG 10:20-2:20 - 4 HRS 8/13/2025 JG- 7:40-4:30 - 9 HRS 10 MINS (KH- TO…"
type textarea "x"
type textarea "8/12/2025 JG 10:20-2:20 - 4 HRS 8/13/2025 JG- 7:40-4:30 - 9 HRS 10 MINS (KH- TO…"
type textarea "x"
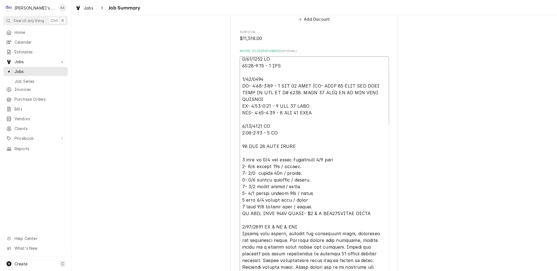
type textarea "8/12/2025 JG 10:20-2:20 - 4 HRS 8/13/2025 JG- 7:40-4:30 - 9 HRS 10 MINS (KH- TO…"
type textarea "x"
type textarea "8/12/2025 JG 10:20-2:20 - 4 HRS 8/13/2025 JG- 7:40-4:30 - 9 HRS 10 MINS (KH- TO…"
type textarea "x"
type textarea "8/12/2025 JG 10:20-2:20 - 4 HRS 8/13/2025 JG- 7:40-4:30 - 9 HRS 10 MINS (KH- TO…"
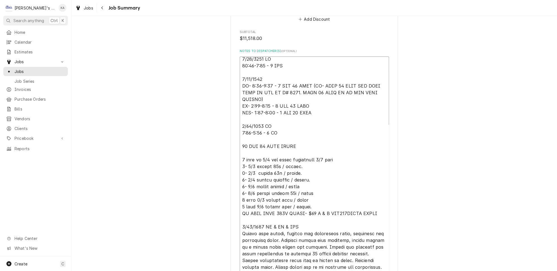
type textarea "x"
type textarea "8/12/2025 JG 10:20-2:20 - 4 HRS 8/13/2025 JG- 7:40-4:30 - 9 HRS 10 MINS (KH- TO…"
type textarea "x"
type textarea "8/12/2025 JG 10:20-2:20 - 4 HRS 8/13/2025 JG- 7:40-4:30 - 9 HRS 10 MINS (KH- TO…"
type textarea "x"
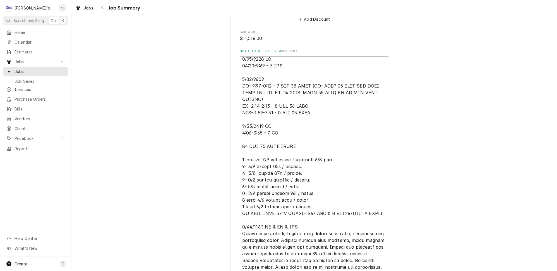
type textarea "8/12/2025 JG 10:20-2:20 - 4 HRS 8/13/2025 JG- 7:40-4:30 - 9 HRS 10 MINS (KH- TO…"
click at [272, 161] on textarea "Notes to Dispatcher(s) ( optional )" at bounding box center [314, 184] width 149 height 256
type textarea "x"
type textarea "8/12/2025 JG 10:20-2:20 - 4 HRS 8/13/2025 JG- 7:40-4:30 - 9 HRS 10 MINS (KH- TO…"
type textarea "x"
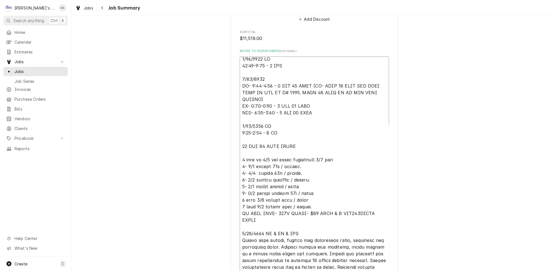
type textarea "8/12/2025 JG 10:20-2:20 - 4 HRS 8/13/2025 JG- 7:40-4:30 - 9 HRS 10 MINS (KH- TO…"
type textarea "x"
type textarea "8/12/2025 JG 10:20-2:20 - 4 HRS 8/13/2025 JG- 7:40-4:30 - 9 HRS 10 MINS (KH- TO…"
type textarea "x"
type textarea "8/12/2025 JG 10:20-2:20 - 4 HRS 8/13/2025 JG- 7:40-4:30 - 9 HRS 10 MINS (KH- TO…"
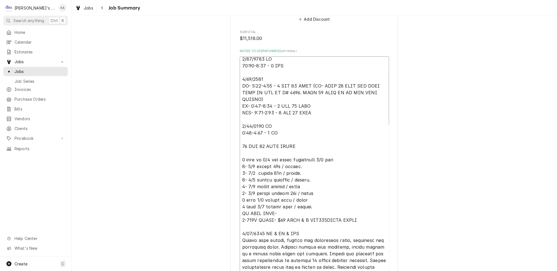
type textarea "x"
type textarea "8/12/2025 JG 10:20-2:20 - 4 HRS 8/13/2025 JG- 7:40-4:30 - 9 HRS 10 MINS (KH- TO…"
drag, startPoint x: 303, startPoint y: 167, endPoint x: 297, endPoint y: 167, distance: 6.4
click at [297, 167] on textarea "Notes to Dispatcher(s) ( optional )" at bounding box center [314, 187] width 149 height 262
type textarea "x"
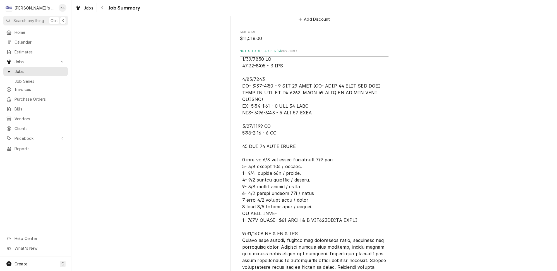
type textarea "8/12/2025 JG 10:20-2:20 - 4 HRS 8/13/2025 JG- 7:40-4:30 - 9 HRS 10 MINS (KH- TO…"
type textarea "x"
type textarea "8/12/2025 JG 10:20-2:20 - 4 HRS 8/13/2025 JG- 7:40-4:30 - 9 HRS 10 MINS (KH- TO…"
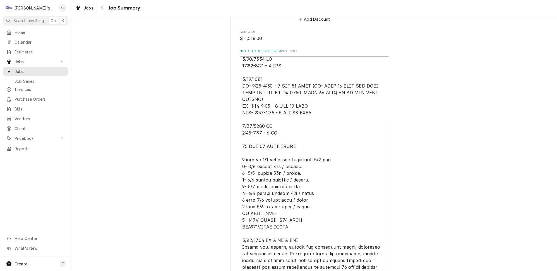
type textarea "x"
type textarea "8/12/2025 JG 10:20-2:20 - 4 HRS 8/13/2025 JG- 7:40-4:30 - 9 HRS 10 MINS (KH- TO…"
type textarea "x"
type textarea "8/12/2025 JG 10:20-2:20 - 4 HRS 8/13/2025 JG- 7:40-4:30 - 9 HRS 10 MINS (KH- TO…"
type textarea "x"
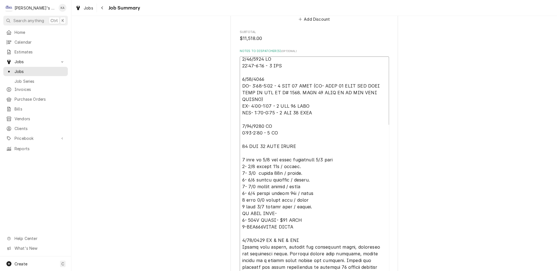
type textarea "8/12/2025 JG 10:20-2:20 - 4 HRS 8/13/2025 JG- 7:40-4:30 - 9 HRS 10 MINS (KH- TO…"
click at [293, 173] on textarea "Notes to Dispatcher(s) ( optional )" at bounding box center [314, 190] width 149 height 269
type textarea "x"
type textarea "8/12/2025 JG 10:20-2:20 - 4 HRS 8/13/2025 JG- 7:40-4:30 - 9 HRS 10 MINS (KH- TO…"
type textarea "x"
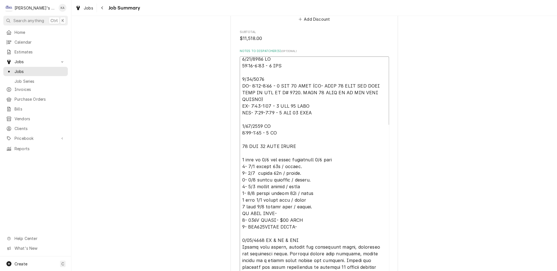
type textarea "8/12/2025 JG 10:20-2:20 - 4 HRS 8/13/2025 JG- 7:40-4:30 - 9 HRS 10 MINS (KH- TO…"
type textarea "x"
type textarea "8/12/2025 JG 10:20-2:20 - 4 HRS 8/13/2025 JG- 7:40-4:30 - 9 HRS 10 MINS (KH- TO…"
type textarea "x"
type textarea "8/12/2025 JG 10:20-2:20 - 4 HRS 8/13/2025 JG- 7:40-4:30 - 9 HRS 10 MINS (KH- TO…"
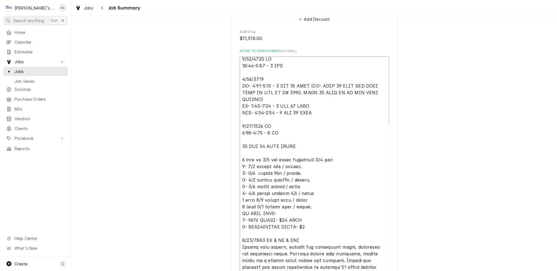
type textarea "x"
type textarea "8/12/2025 JG 10:20-2:20 - 4 HRS 8/13/2025 JG- 7:40-4:30 - 9 HRS 10 MINS (KH- TO…"
type textarea "x"
type textarea "8/12/2025 JG 10:20-2:20 - 4 HRS 8/13/2025 JG- 7:40-4:30 - 9 HRS 10 MINS (KH- TO…"
type textarea "x"
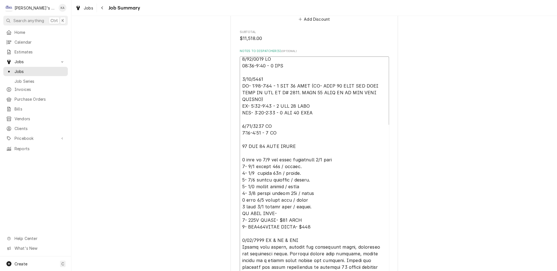
type textarea "8/12/2025 JG 10:20-2:20 - 4 HRS 8/13/2025 JG- 7:40-4:30 - 9 HRS 10 MINS (KH- TO…"
type textarea "x"
type textarea "8/12/2025 JG 10:20-2:20 - 4 HRS 8/13/2025 JG- 7:40-4:30 - 9 HRS 10 MINS (KH- TO…"
type textarea "x"
type textarea "8/12/2025 JG 10:20-2:20 - 4 HRS 8/13/2025 JG- 7:40-4:30 - 9 HRS 10 MINS (KH- TO…"
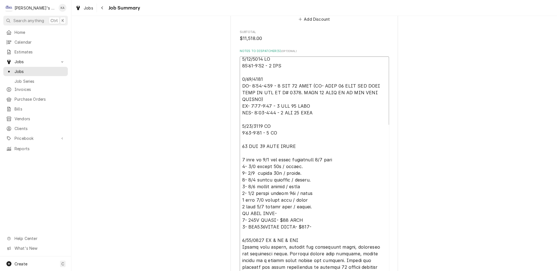
type textarea "x"
type textarea "8/12/2025 JG 10:20-2:20 - 4 HRS 8/13/2025 JG- 7:40-4:30 - 9 HRS 10 MINS (KH- TO…"
type textarea "x"
type textarea "8/12/2025 JG 10:20-2:20 - 4 HRS 8/13/2025 JG- 7:40-4:30 - 9 HRS 10 MINS (KH- TO…"
type textarea "x"
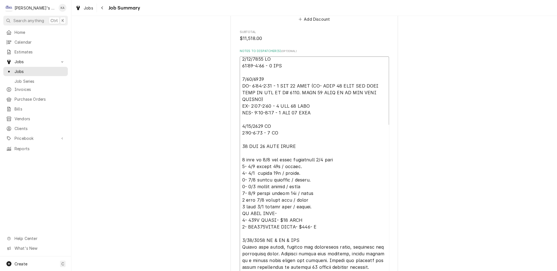
type textarea "8/12/2025 JG 10:20-2:20 - 4 HRS 8/13/2025 JG- 7:40-4:30 - 9 HRS 10 MINS (KH- TO…"
type textarea "x"
type textarea "8/12/2025 JG 10:20-2:20 - 4 HRS 8/13/2025 JG- 7:40-4:30 - 9 HRS 10 MINS (KH- TO…"
type textarea "x"
type textarea "8/12/2025 JG 10:20-2:20 - 4 HRS 8/13/2025 JG- 7:40-4:30 - 9 HRS 10 MINS (KH- TO…"
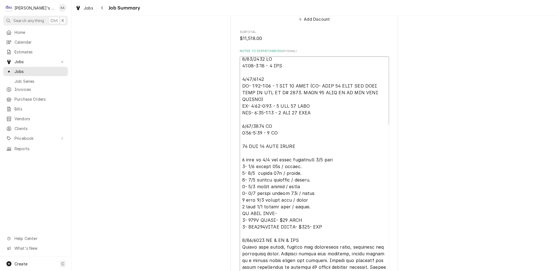
type textarea "x"
type textarea "8/12/2025 JG 10:20-2:20 - 4 HRS 8/13/2025 JG- 7:40-4:30 - 9 HRS 10 MINS (KH- TO…"
type textarea "x"
type textarea "8/12/2025 JG 10:20-2:20 - 4 HRS 8/13/2025 JG- 7:40-4:30 - 9 HRS 10 MINS (KH- TO…"
type textarea "x"
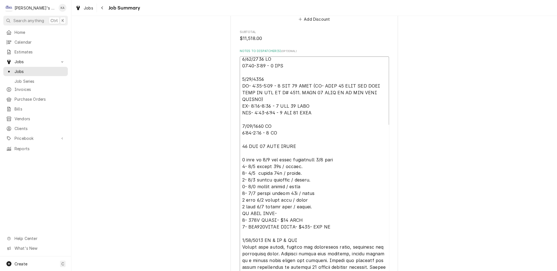
type textarea "8/12/2025 JG 10:20-2:20 - 4 HRS 8/13/2025 JG- 7:40-4:30 - 9 HRS 10 MINS (KH- TO…"
type textarea "x"
type textarea "8/12/2025 JG 10:20-2:20 - 4 HRS 8/13/2025 JG- 7:40-4:30 - 9 HRS 10 MINS (KH- TO…"
type textarea "x"
type textarea "8/12/2025 JG 10:20-2:20 - 4 HRS 8/13/2025 JG- 7:40-4:30 - 9 HRS 10 MINS (KH- TO…"
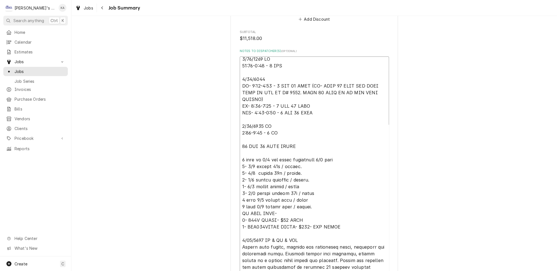
type textarea "x"
type textarea "8/12/2025 JG 10:20-2:20 - 4 HRS 8/13/2025 JG- 7:40-4:30 - 9 HRS 10 MINS (KH- TO…"
type textarea "x"
type textarea "8/12/2025 JG 10:20-2:20 - 4 HRS 8/13/2025 JG- 7:40-4:30 - 9 HRS 10 MINS (KH- TO…"
type textarea "x"
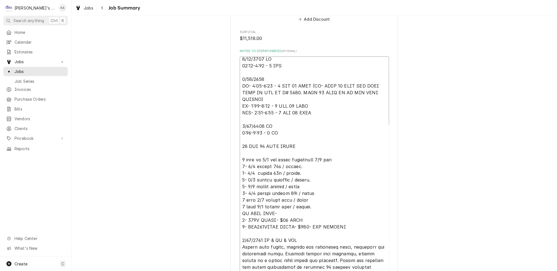
type textarea "8/12/2025 JG 10:20-2:20 - 4 HRS 8/13/2025 JG- 7:40-4:30 - 9 HRS 10 MINS (KH- TO…"
type textarea "x"
type textarea "8/12/2025 JG 10:20-2:20 - 4 HRS 8/13/2025 JG- 7:40-4:30 - 9 HRS 10 MINS (KH- TO…"
type textarea "x"
type textarea "8/12/2025 JG 10:20-2:20 - 4 HRS 8/13/2025 JG- 7:40-4:30 - 9 HRS 10 MINS (KH- TO…"
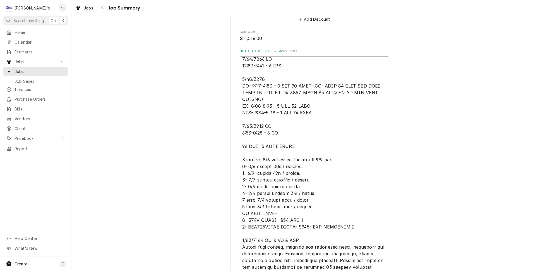
type textarea "x"
type textarea "8/12/2025 JG 10:20-2:20 - 4 HRS 8/13/2025 JG- 7:40-4:30 - 9 HRS 10 MINS (KH- TO…"
type textarea "x"
type textarea "8/12/2025 JG 10:20-2:20 - 4 HRS 8/13/2025 JG- 7:40-4:30 - 9 HRS 10 MINS (KH- TO…"
type textarea "x"
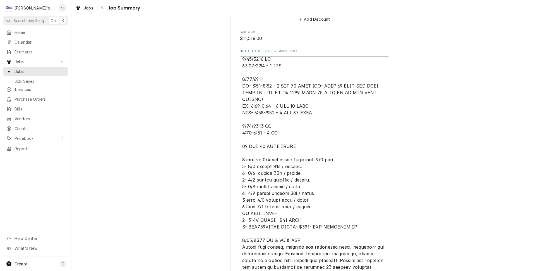
type textarea "8/12/2025 JG 10:20-2:20 - 4 HRS 8/13/2025 JG- 7:40-4:30 - 9 HRS 10 MINS (KH- TO…"
type textarea "x"
type textarea "8/12/2025 JG 10:20-2:20 - 4 HRS 8/13/2025 JG- 7:40-4:30 - 9 HRS 10 MINS (KH- TO…"
click at [303, 166] on textarea "Notes to Dispatcher(s) ( optional )" at bounding box center [314, 190] width 149 height 269
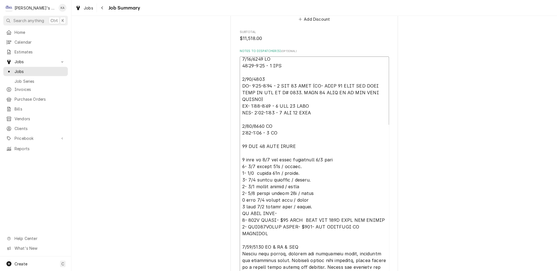
click at [298, 167] on textarea "Notes to Dispatcher(s) ( optional )" at bounding box center [314, 190] width 149 height 269
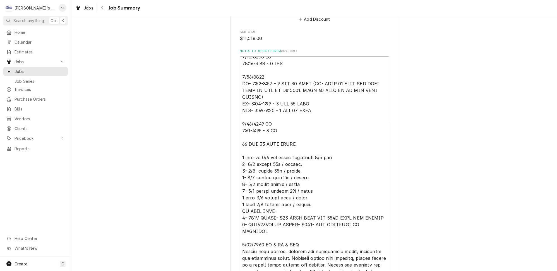
scroll to position [6, 0]
click at [261, 214] on textarea "Notes to Dispatcher(s) ( optional )" at bounding box center [314, 190] width 149 height 269
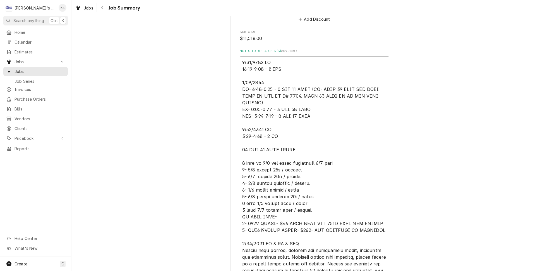
click at [291, 228] on textarea "Notes to Dispatcher(s) ( optional )" at bounding box center [314, 193] width 149 height 275
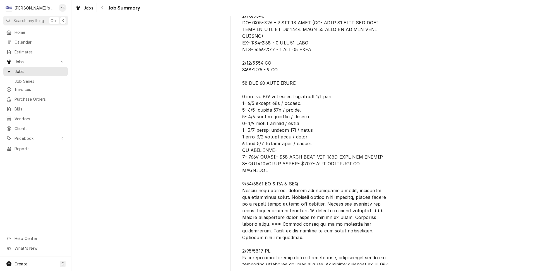
scroll to position [1438, 0]
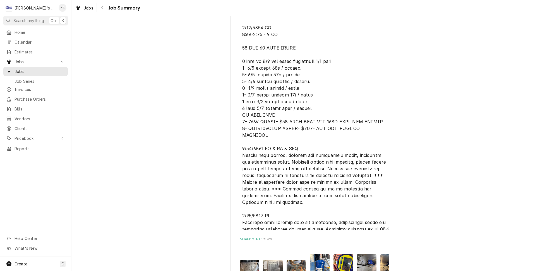
click at [242, 157] on textarea "Notes to Dispatcher(s) ( optional )" at bounding box center [314, 92] width 149 height 275
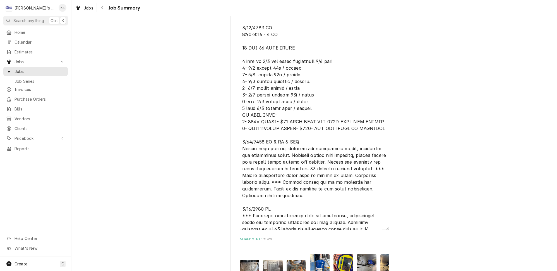
click at [324, 164] on textarea "Notes to Dispatcher(s) ( optional )" at bounding box center [314, 92] width 149 height 275
click at [276, 151] on textarea "Notes to Dispatcher(s) ( optional )" at bounding box center [314, 92] width 149 height 275
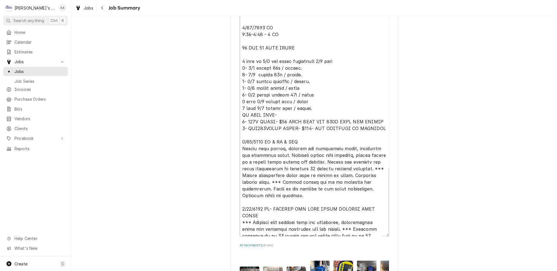
scroll to position [0, 0]
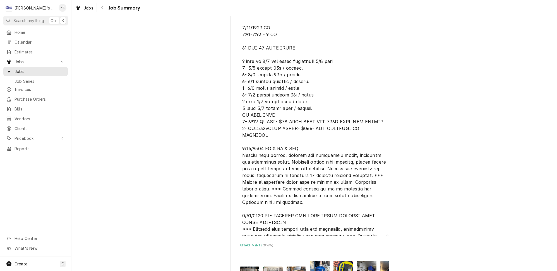
click at [273, 151] on textarea "Notes to Dispatcher(s) ( optional )" at bounding box center [314, 95] width 149 height 281
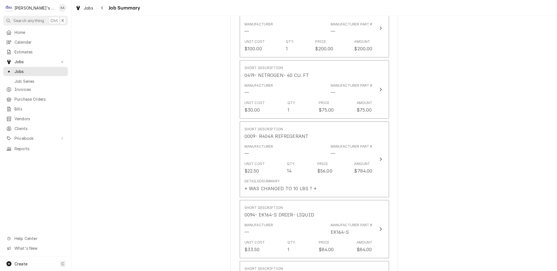
scroll to position [549, 0]
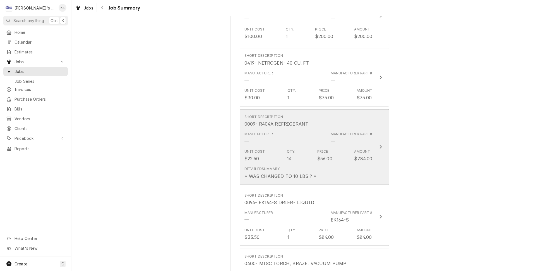
click at [356, 164] on div "Detailed Summary * WAS CHANGED TO 10 LBS ? *" at bounding box center [309, 172] width 128 height 17
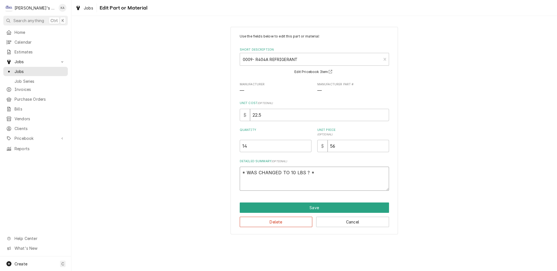
drag, startPoint x: 316, startPoint y: 170, endPoint x: 236, endPoint y: 174, distance: 79.7
click at [236, 174] on div "Use the fields below to edit this part or material: Short Description 0009- R40…" at bounding box center [315, 130] width 168 height 207
click at [249, 144] on input "14" at bounding box center [276, 146] width 72 height 12
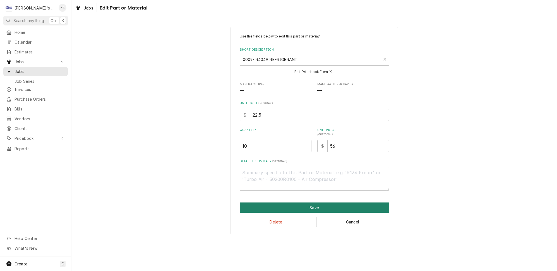
click at [314, 204] on button "Save" at bounding box center [314, 207] width 149 height 10
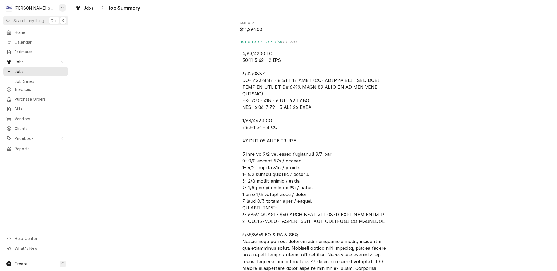
scroll to position [1377, 0]
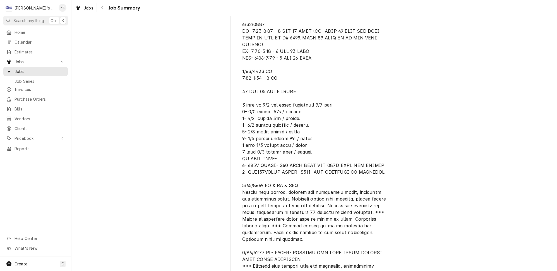
drag, startPoint x: 374, startPoint y: 119, endPoint x: 325, endPoint y: 128, distance: 50.1
click at [325, 128] on textarea "Notes to Dispatcher(s) ( optional )" at bounding box center [314, 138] width 149 height 281
drag, startPoint x: 373, startPoint y: 112, endPoint x: 238, endPoint y: 114, distance: 135.2
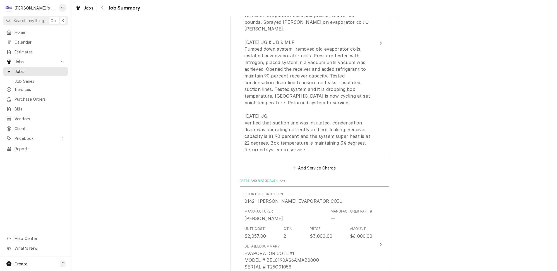
scroll to position [209, 0]
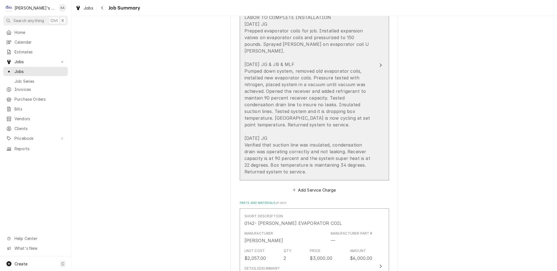
click at [370, 103] on button "Short Description LABOR Service Dates Aug 12, 2025 - Aug 14, 2025 Hourly Cost $…" at bounding box center [314, 65] width 149 height 230
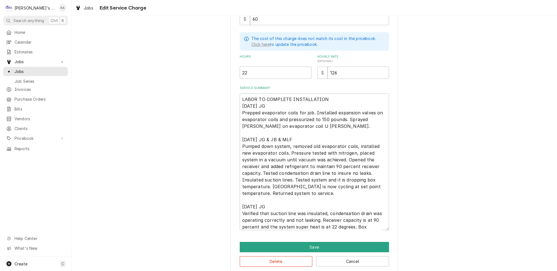
scroll to position [150, 0]
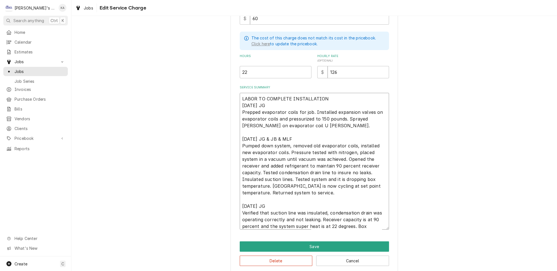
drag, startPoint x: 322, startPoint y: 202, endPoint x: 267, endPoint y: 202, distance: 55.0
click at [267, 202] on textarea "LABOR TO COMPLETE INSTALLATION 8/12/2025 JG Prepped evaporator coils for job. I…" at bounding box center [314, 161] width 149 height 137
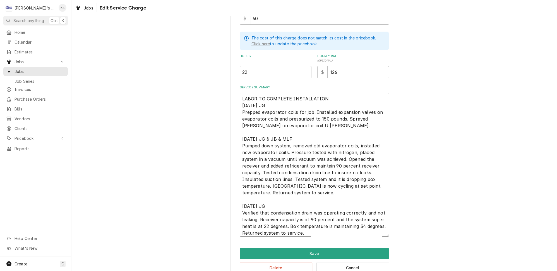
drag, startPoint x: 379, startPoint y: 224, endPoint x: 377, endPoint y: 238, distance: 13.5
click at [377, 238] on div "Use the fields below to edit this service charge Short Description LABOR Billin…" at bounding box center [315, 78] width 168 height 403
click at [309, 248] on button "Save" at bounding box center [314, 253] width 149 height 10
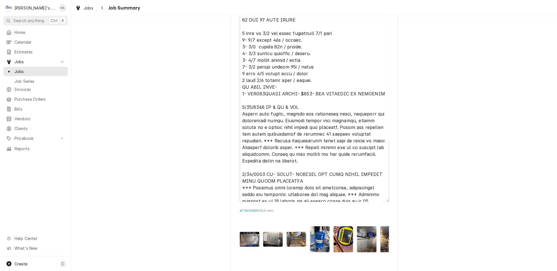
scroll to position [1491, 0]
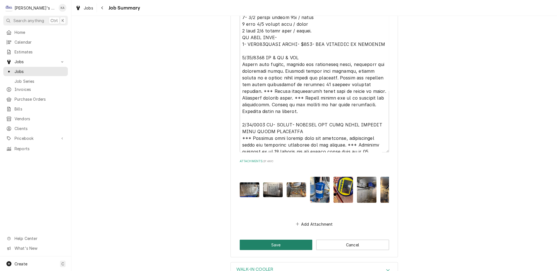
click at [276, 239] on button "Save" at bounding box center [276, 244] width 73 height 10
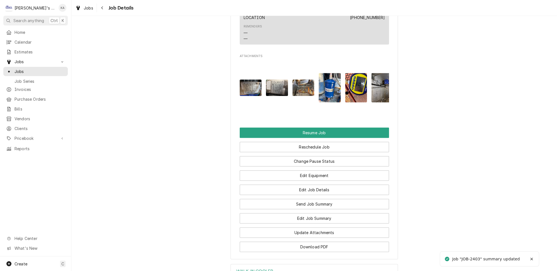
scroll to position [1098, 0]
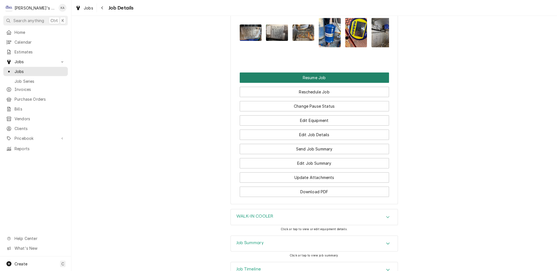
click at [301, 72] on button "Resume Job" at bounding box center [314, 77] width 149 height 10
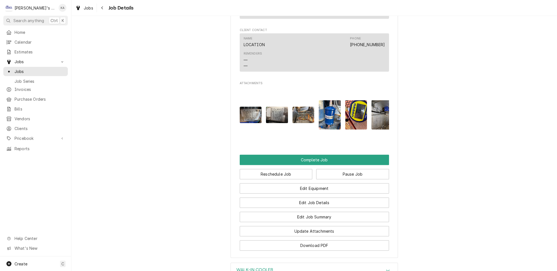
scroll to position [990, 0]
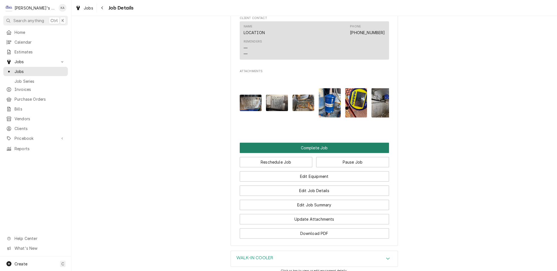
click at [310, 142] on button "Complete Job" at bounding box center [314, 147] width 149 height 10
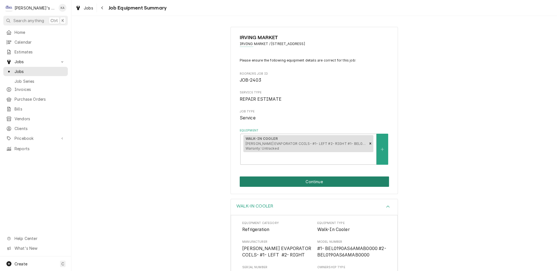
click at [312, 179] on button "Continue" at bounding box center [314, 181] width 149 height 10
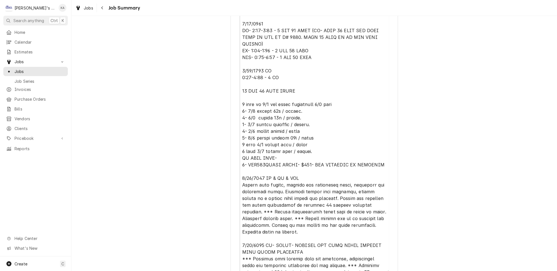
scroll to position [1491, 0]
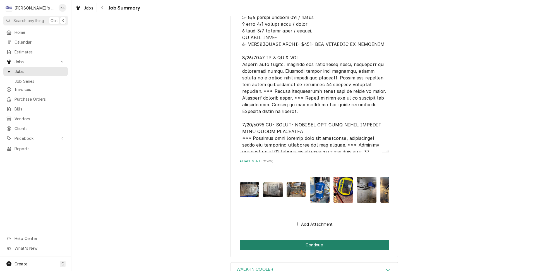
click at [311, 239] on button "Continue" at bounding box center [314, 244] width 149 height 10
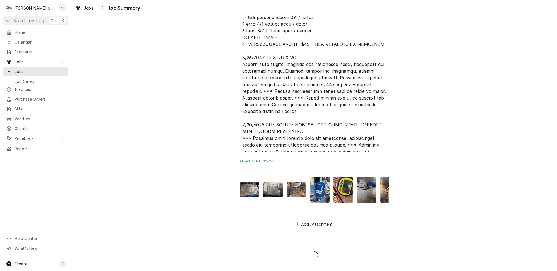
type textarea "x"
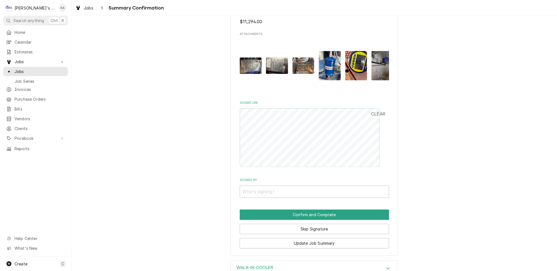
scroll to position [1151, 0]
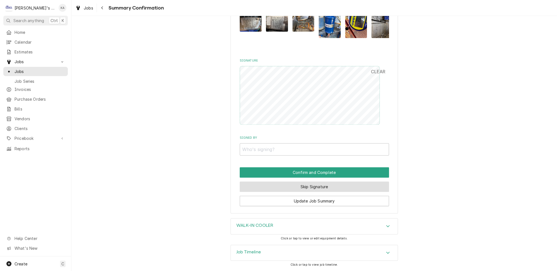
click at [297, 189] on button "Skip Signature" at bounding box center [314, 186] width 149 height 10
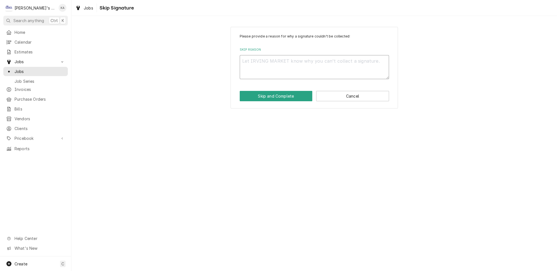
click at [294, 58] on textarea "Skip Reason" at bounding box center [314, 67] width 149 height 24
type textarea "x"
type textarea "C"
type textarea "x"
type textarea "CO"
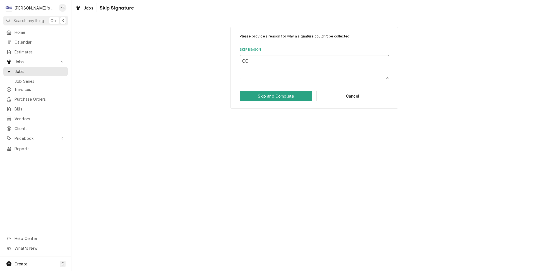
type textarea "x"
type textarea "COM"
type textarea "x"
type textarea "COMP"
type textarea "x"
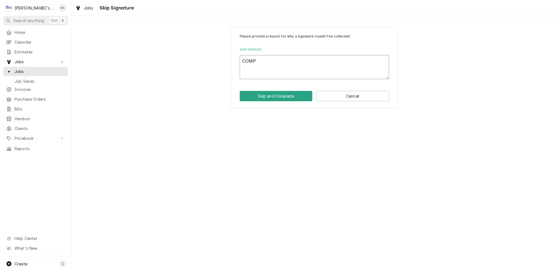
type textarea "COMPL"
type textarea "x"
type textarea "COMPLE"
type textarea "x"
type textarea "COMPLET"
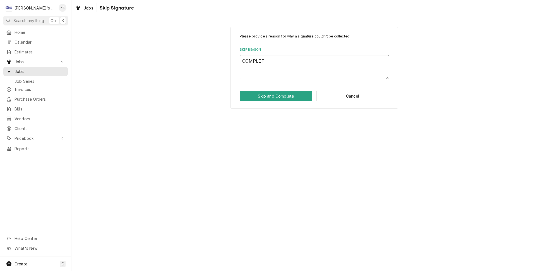
type textarea "x"
type textarea "COMPLETE"
type textarea "x"
type textarea "COMPLETED"
type textarea "x"
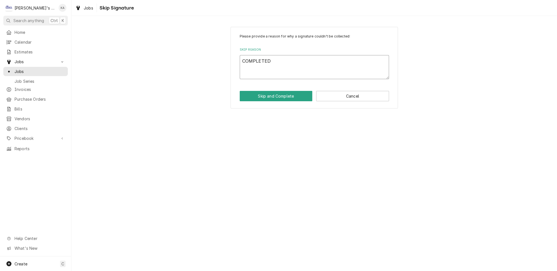
type textarea "COMPLETED"
type textarea "x"
type textarea "COMPLETED B"
type textarea "x"
type textarea "COMPLETED BY"
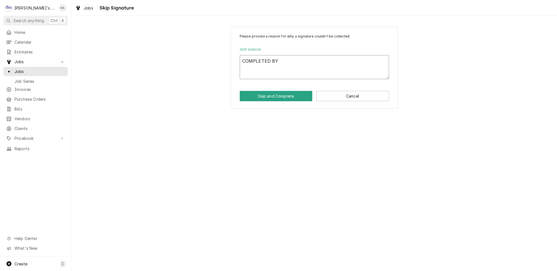
type textarea "x"
type textarea "COMPLETED BY"
type textarea "x"
type textarea "COMPLETED BY T"
type textarea "x"
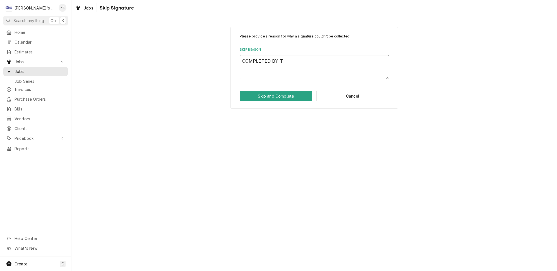
type textarea "COMPLETED BY TH"
type textarea "x"
type textarea "COMPLETED BY THE"
type textarea "x"
type textarea "COMPLETED BY THE"
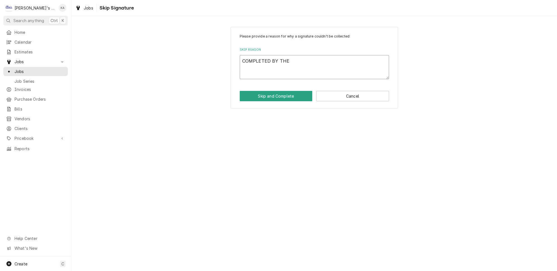
type textarea "x"
type textarea "COMPLETED BY THE O"
type textarea "x"
type textarea "COMPLETED BY THE OF"
type textarea "x"
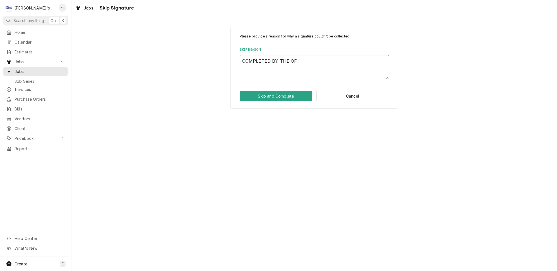
type textarea "COMPLETED BY THE OFF"
type textarea "x"
type textarea "COMPLETED BY THE OFFI"
type textarea "x"
type textarea "COMPLETED BY THE OFFIC"
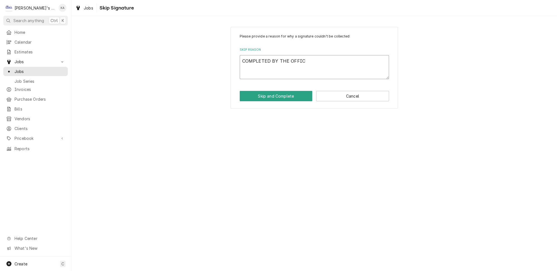
type textarea "x"
type textarea "COMPLETED BY THE OFFICE"
click at [283, 94] on button "Skip and Complete" at bounding box center [276, 96] width 73 height 10
type textarea "x"
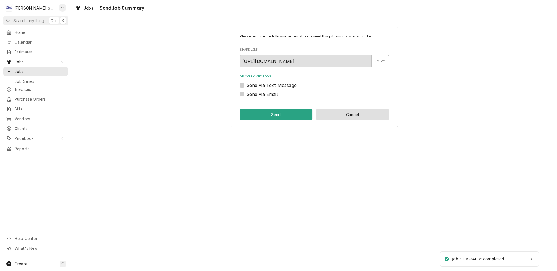
click at [352, 114] on button "Cancel" at bounding box center [352, 114] width 73 height 10
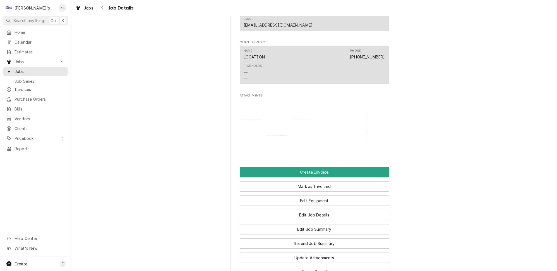
scroll to position [990, 0]
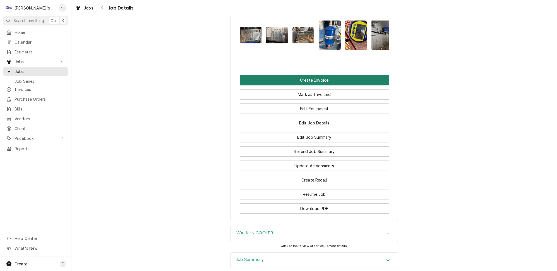
click at [310, 75] on button "Create Invoice" at bounding box center [314, 80] width 149 height 10
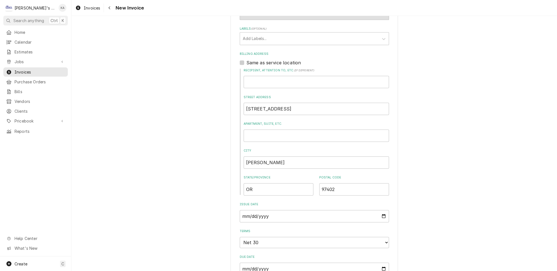
scroll to position [508, 0]
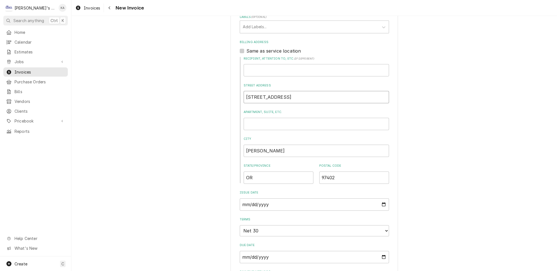
drag, startPoint x: 286, startPoint y: 73, endPoint x: 262, endPoint y: 75, distance: 23.8
click at [262, 91] on input "[STREET_ADDRESS]" at bounding box center [316, 97] width 145 height 12
type textarea "x"
type input "90047 PR"
type textarea "x"
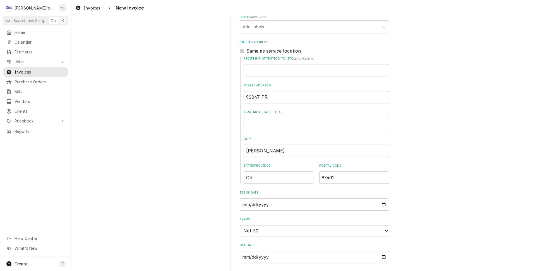
type input "90047 PRA"
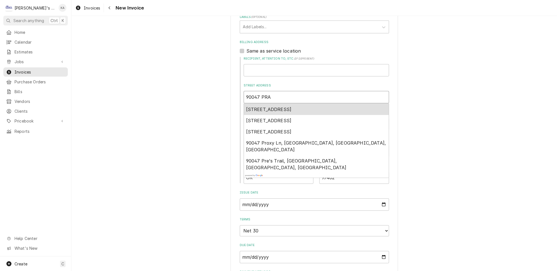
type textarea "x"
type input "90047 PRAI"
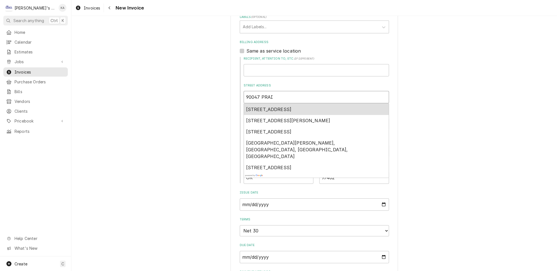
type textarea "x"
type input "90047 PRAIR"
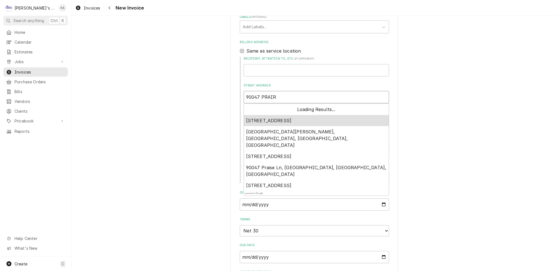
type textarea "x"
type input "90047 PRAIRI"
type textarea "x"
type input "90047 PRAIRIE"
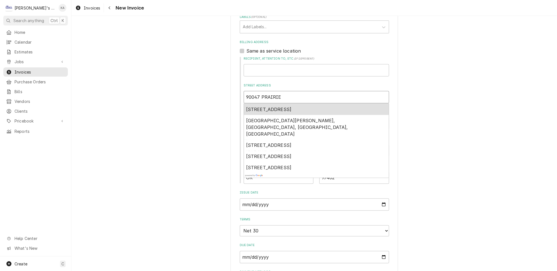
type textarea "x"
type input "90047 PRAIRIE"
type textarea "x"
type input "90047 PRAIRIE R"
type textarea "x"
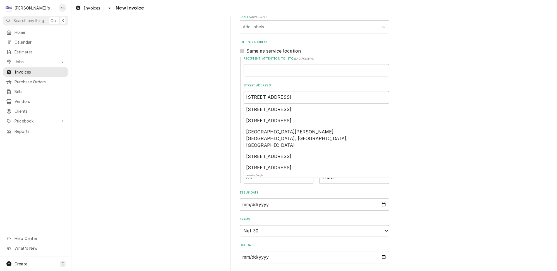
type input "[STREET_ADDRESS]"
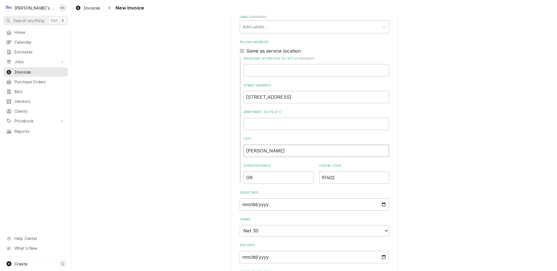
drag, startPoint x: 264, startPoint y: 129, endPoint x: 249, endPoint y: 128, distance: 14.8
click at [249, 144] on input "[PERSON_NAME]" at bounding box center [316, 150] width 145 height 12
type textarea "x"
type input "EU"
type textarea "x"
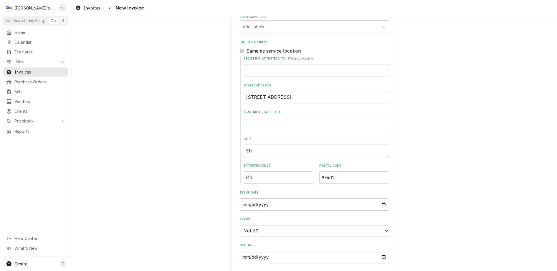
type input "EUG"
type textarea "x"
type input "EUGE"
type textarea "x"
type input "[PERSON_NAME]"
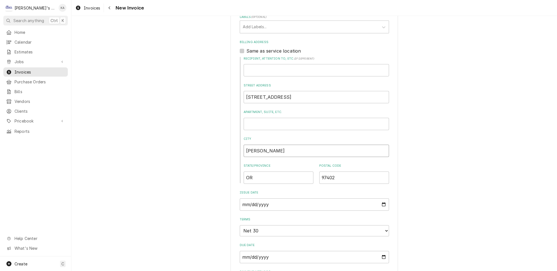
type textarea "x"
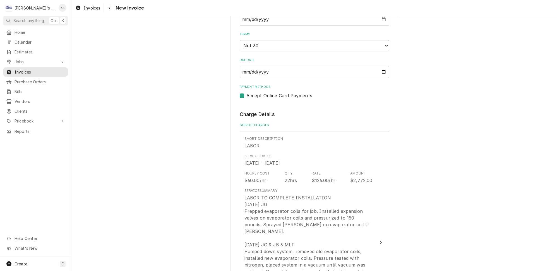
scroll to position [711, 0]
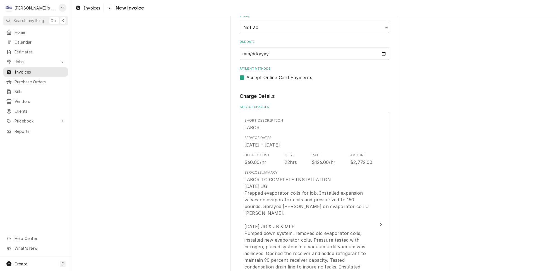
type input "[PERSON_NAME]"
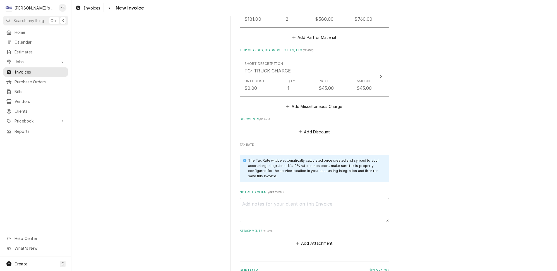
scroll to position [1868, 0]
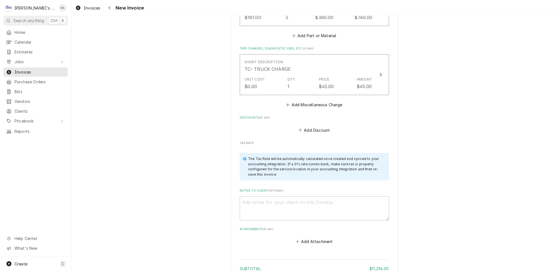
type textarea "x"
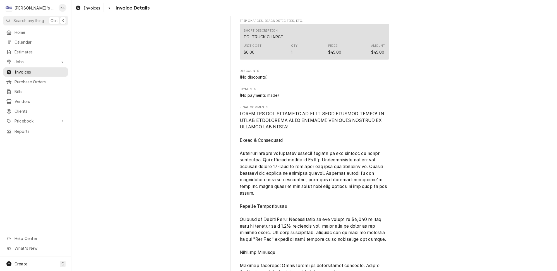
scroll to position [1388, 0]
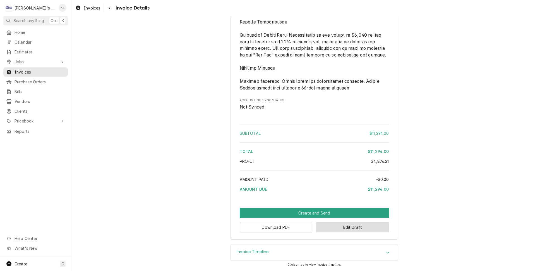
click at [345, 228] on button "Edit Draft" at bounding box center [352, 227] width 73 height 10
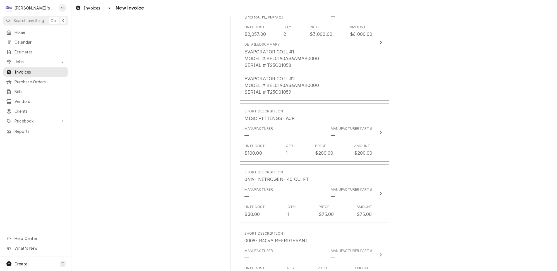
scroll to position [1091, 0]
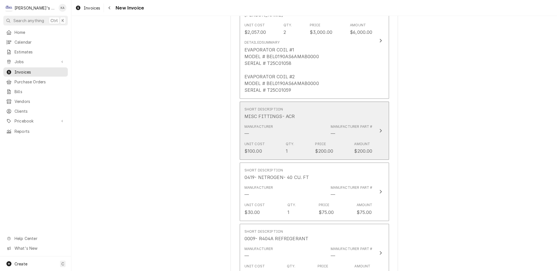
click at [373, 101] on button "Short Description MISC FITTINGS- ACR Manufacturer — Manufacturer Part # — Unit …" at bounding box center [314, 130] width 149 height 58
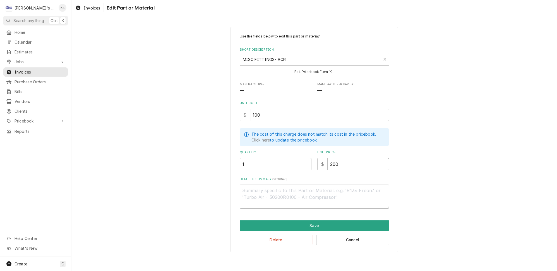
click at [331, 159] on input "200" at bounding box center [358, 164] width 61 height 12
type textarea "x"
type input "20"
type textarea "x"
type input "210"
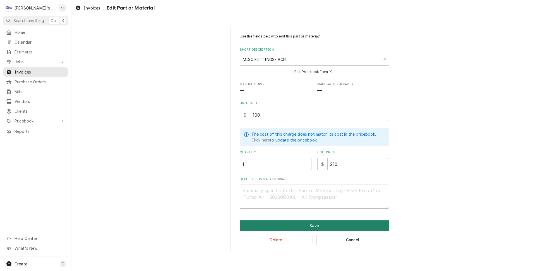
click at [314, 221] on button "Save" at bounding box center [314, 225] width 149 height 10
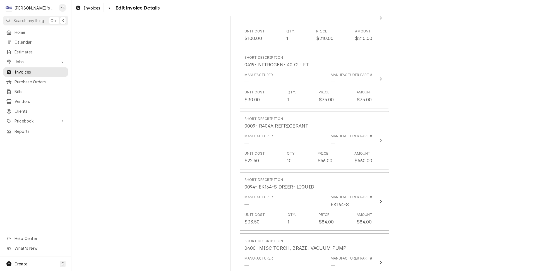
scroll to position [1218, 0]
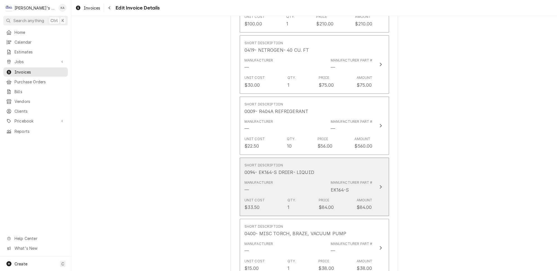
click at [375, 157] on button "Short Description 0094- EK164-S DRIER- LIQUID Manufacturer — Manufacturer Part …" at bounding box center [314, 186] width 149 height 58
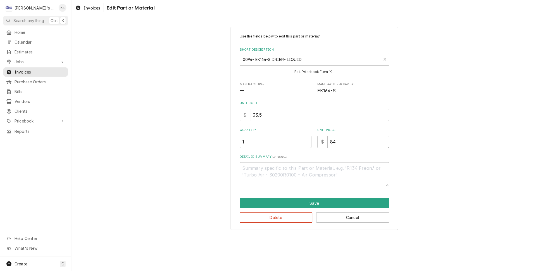
click at [333, 139] on input "84" at bounding box center [358, 141] width 61 height 12
type textarea "x"
type input "8"
type textarea "x"
type input "85"
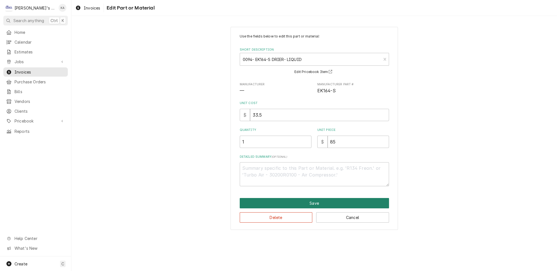
click at [314, 199] on button "Save" at bounding box center [314, 203] width 149 height 10
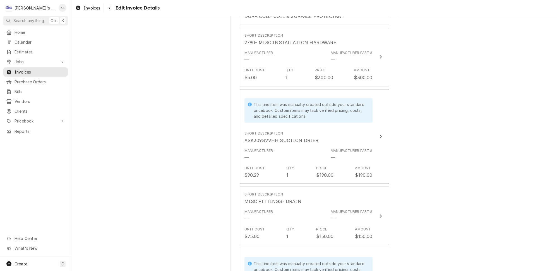
scroll to position [1549, 0]
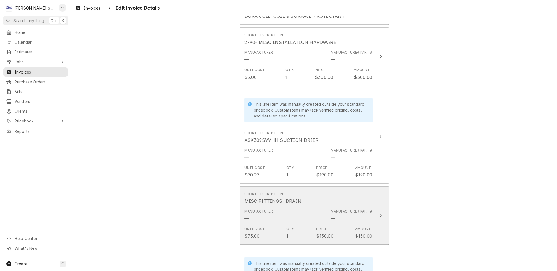
click at [372, 186] on button "Short Description MISC FITTINGS- DRAIN Manufacturer — Manufacturer Part # — Uni…" at bounding box center [314, 215] width 149 height 58
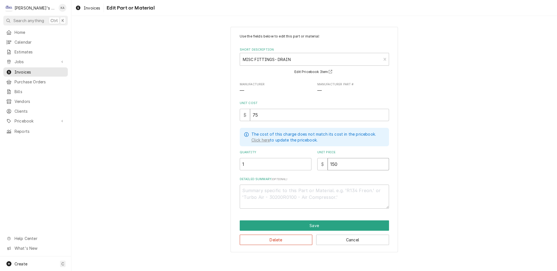
click at [331, 159] on input "150" at bounding box center [358, 164] width 61 height 12
type textarea "x"
type input "10"
type textarea "x"
type input "160"
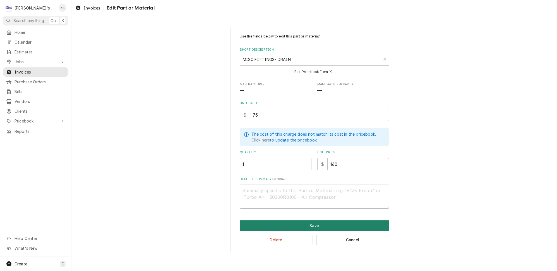
click at [324, 220] on button "Save" at bounding box center [314, 225] width 149 height 10
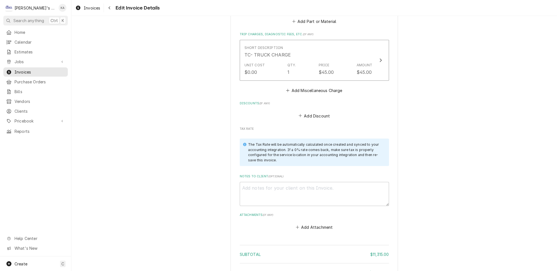
scroll to position [1907, 0]
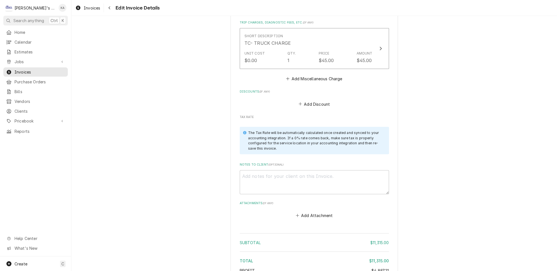
type textarea "x"
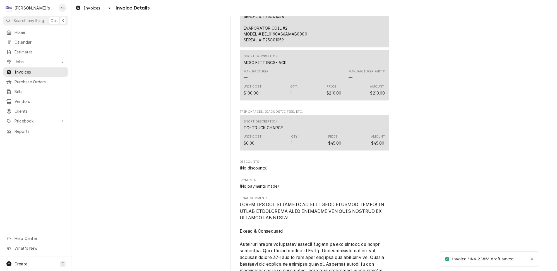
scroll to position [1388, 0]
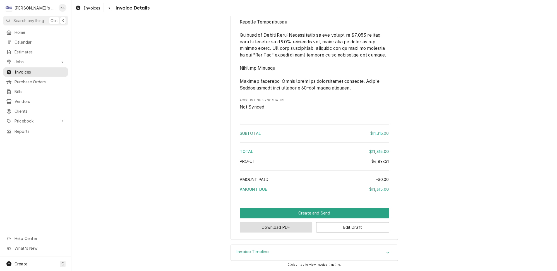
click at [277, 228] on button "Download PDF" at bounding box center [276, 227] width 73 height 10
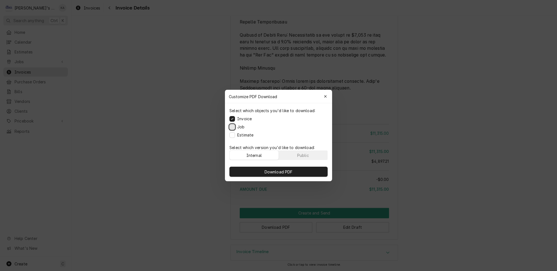
click at [235, 128] on button "Job" at bounding box center [233, 127] width 6 height 6
click at [235, 133] on button "Estimate" at bounding box center [233, 135] width 6 height 6
click at [280, 169] on span "Download PDF" at bounding box center [279, 172] width 30 height 6
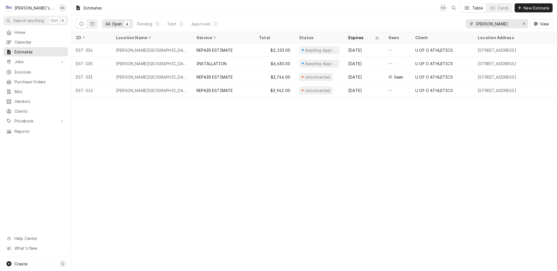
click at [525, 22] on icon "Erase input" at bounding box center [524, 24] width 3 height 4
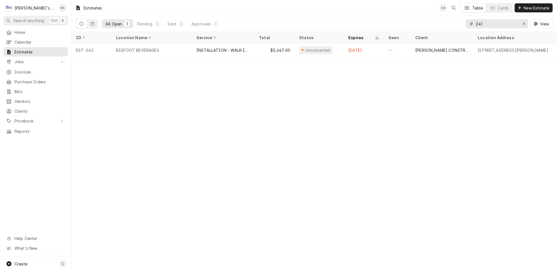
type input "241"
click at [526, 22] on icon "Erase input" at bounding box center [524, 24] width 3 height 4
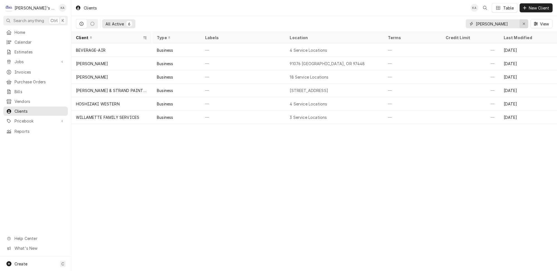
click at [525, 23] on icon "Erase input" at bounding box center [524, 24] width 2 height 2
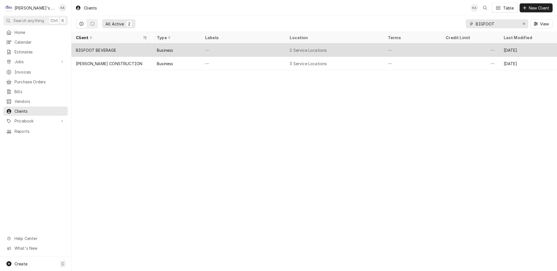
type input "BIGFOOT"
click at [237, 51] on div "—" at bounding box center [243, 49] width 85 height 13
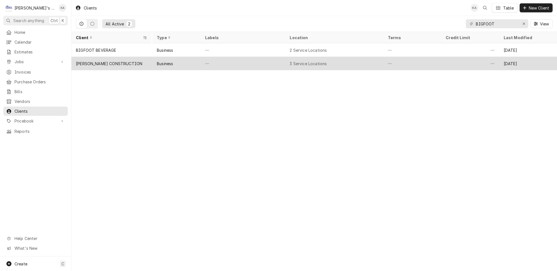
click at [134, 60] on div "CHAMBERS CONSTRUCTION" at bounding box center [111, 63] width 80 height 13
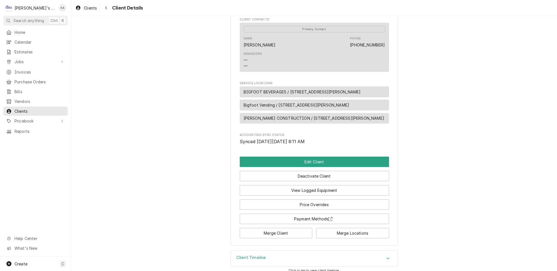
scroll to position [188, 0]
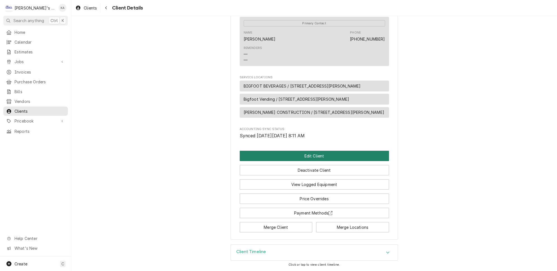
click at [310, 161] on button "Edit Client" at bounding box center [314, 155] width 149 height 10
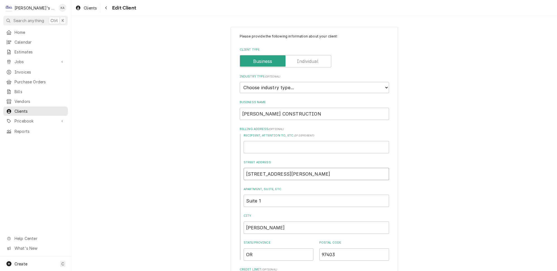
drag, startPoint x: 287, startPoint y: 171, endPoint x: 261, endPoint y: 172, distance: 26.0
click at [261, 172] on input "3028 Judkins Road" at bounding box center [316, 174] width 145 height 12
type textarea "x"
type input "3028 JU"
type textarea "x"
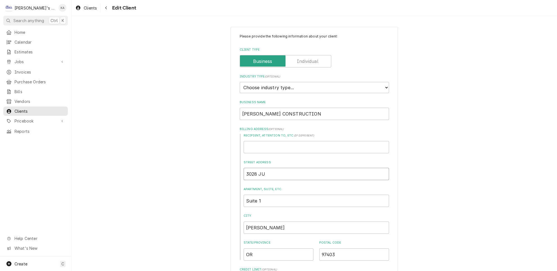
type input "3028 JUD"
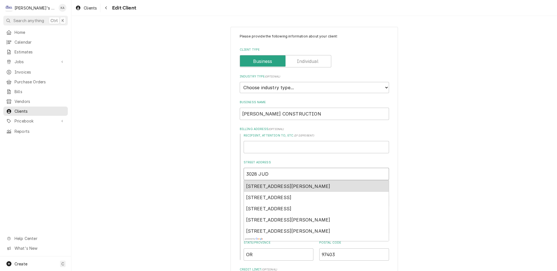
type textarea "x"
type input "3028 JUDK"
type textarea "x"
type input "3028 JUDKI"
type textarea "x"
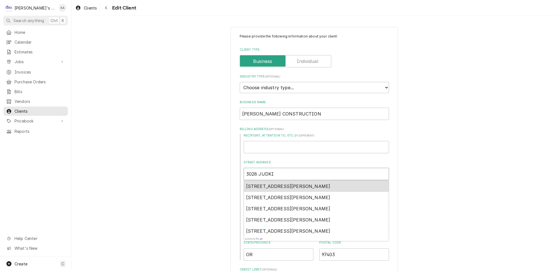
type input "3028 JUDKIN"
type textarea "x"
type input "3028 JUDKINS"
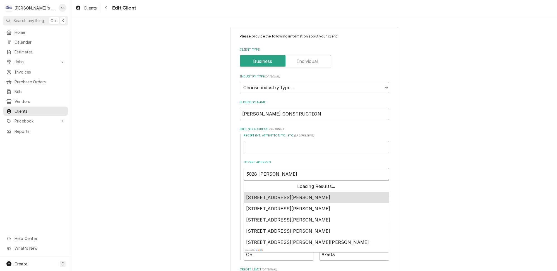
type textarea "x"
type input "3028 JUDKINS"
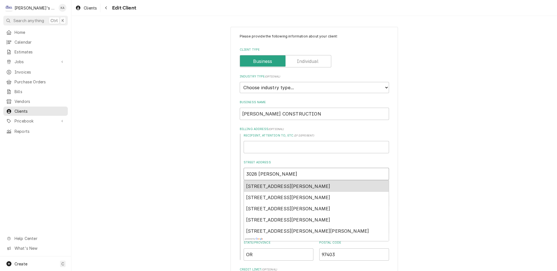
type textarea "x"
type input "3028 JUDKINS R"
type textarea "x"
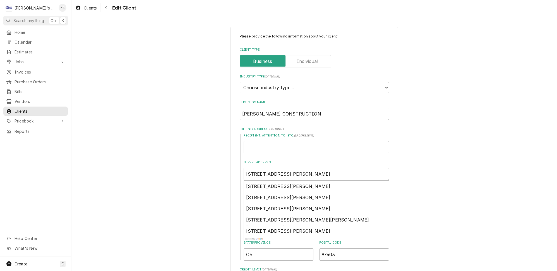
type input "3028 JUDKINS RD"
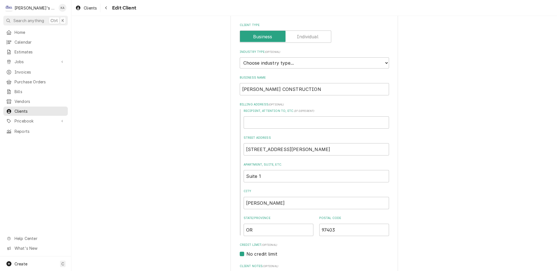
scroll to position [51, 0]
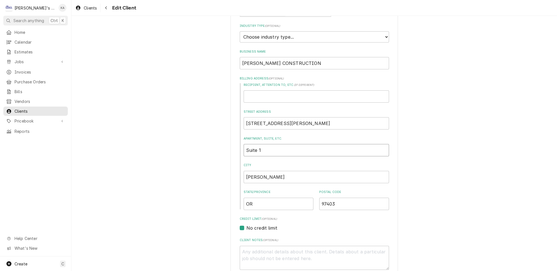
click at [256, 146] on input "Suite 1" at bounding box center [316, 150] width 145 height 12
type textarea "x"
type input "Suit 1"
type textarea "x"
type input "Sui 1"
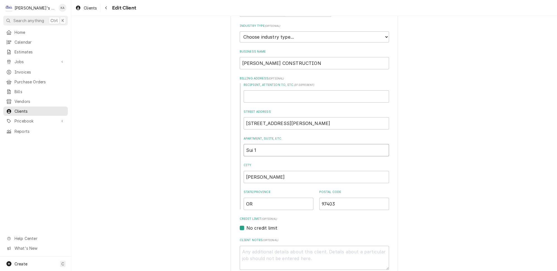
type textarea "x"
type input "Su 1"
type textarea "x"
type input "S 1"
type textarea "x"
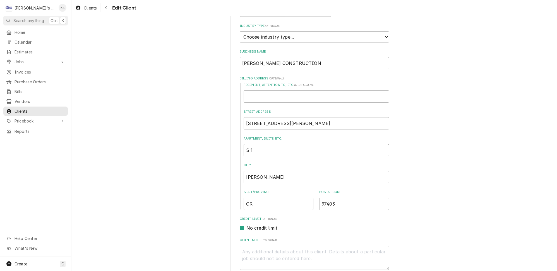
type input "SU 1"
type textarea "x"
type input "SUI 1"
type textarea "x"
type input "SUIT 1"
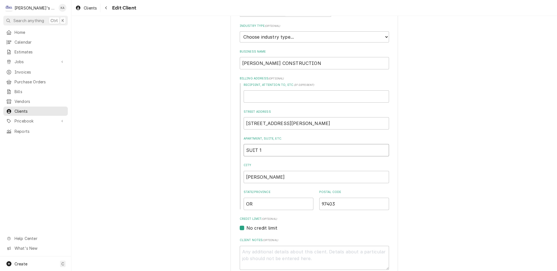
type textarea "x"
type input "SUITE 1"
drag, startPoint x: 262, startPoint y: 175, endPoint x: 248, endPoint y: 175, distance: 14.5
click at [248, 175] on input "Eugene" at bounding box center [316, 177] width 145 height 12
type textarea "x"
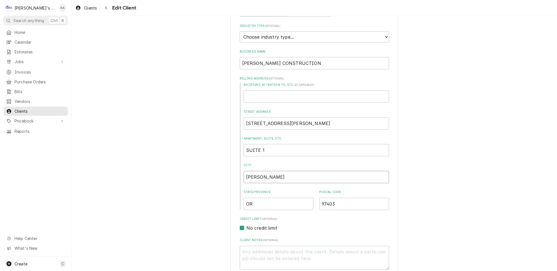
type input "EU"
type textarea "x"
type input "EUG"
type textarea "x"
type input "EUGE"
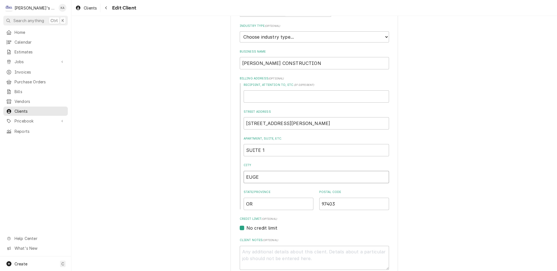
type textarea "x"
type input "EUGEN"
type textarea "x"
type input "EUGENE"
click at [433, 200] on div "Please provide the following information about your client: Client Type Industr…" at bounding box center [314, 269] width 486 height 596
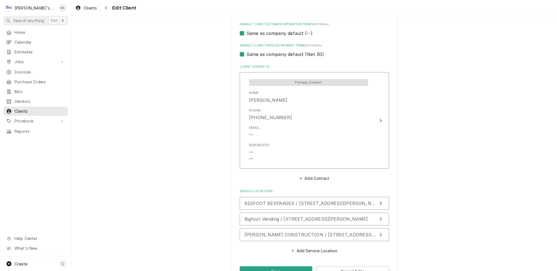
scroll to position [335, 0]
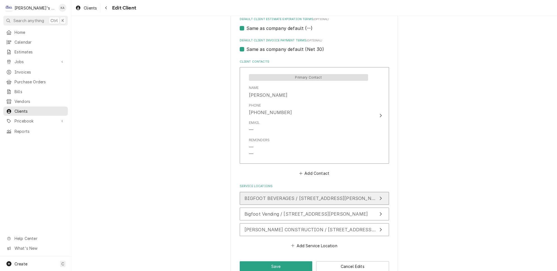
click at [379, 196] on icon "Update Service Location" at bounding box center [380, 198] width 3 height 4
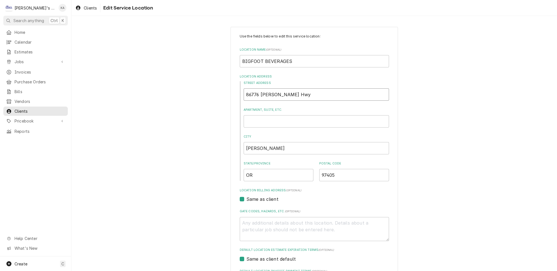
drag, startPoint x: 283, startPoint y: 93, endPoint x: 264, endPoint y: 94, distance: 19.8
click at [264, 94] on input "86776 McVay Hwy" at bounding box center [316, 94] width 145 height 12
type textarea "x"
type input "86776 MC"
type textarea "x"
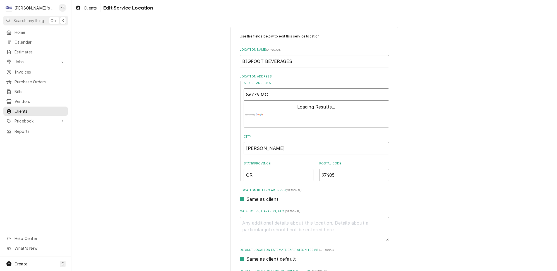
type input "86776 MCV"
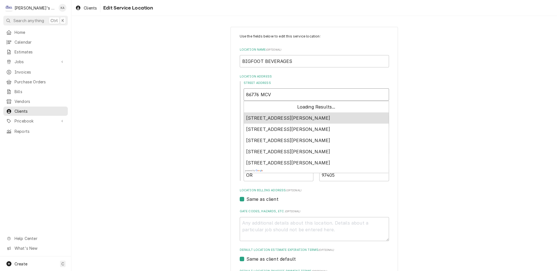
type textarea "x"
type input "86776 MCVA"
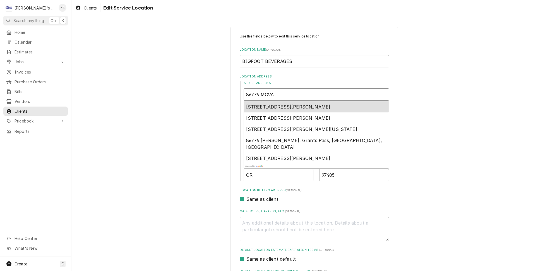
type textarea "x"
type input "86776 MCVAY"
type textarea "x"
type input "86776 MCVAY"
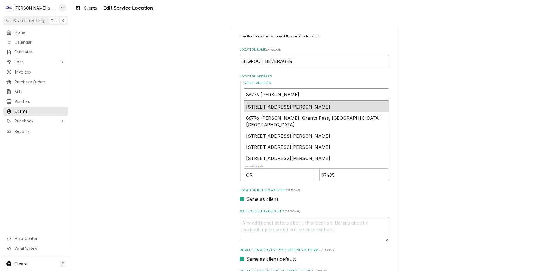
type textarea "x"
type input "86776 MCVAY H"
type textarea "x"
type input "86776 MCVAY HW"
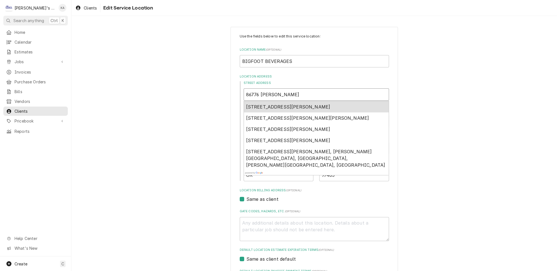
type textarea "x"
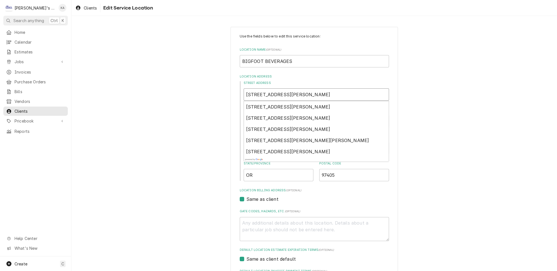
type input "86776 MCVAY HWY"
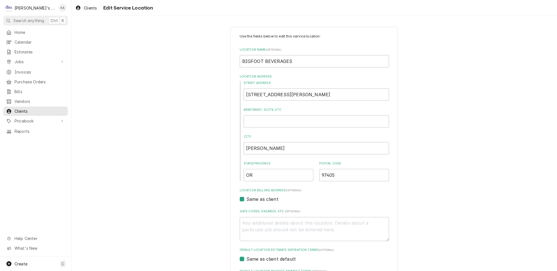
click at [440, 141] on div "Use the fields below to edit this service location: Location Name ( optional ) …" at bounding box center [314, 182] width 486 height 321
drag, startPoint x: 262, startPoint y: 145, endPoint x: 250, endPoint y: 145, distance: 12.6
click at [250, 145] on input "Eugene" at bounding box center [316, 148] width 145 height 12
type textarea "x"
type input "EU"
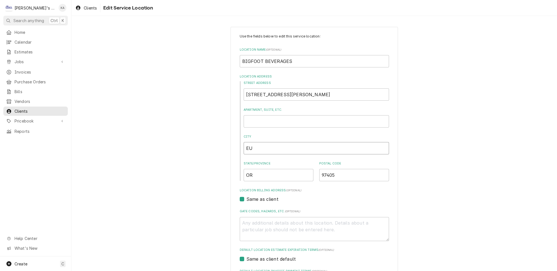
type textarea "x"
type input "EUG"
type textarea "x"
type input "EUGE"
type textarea "x"
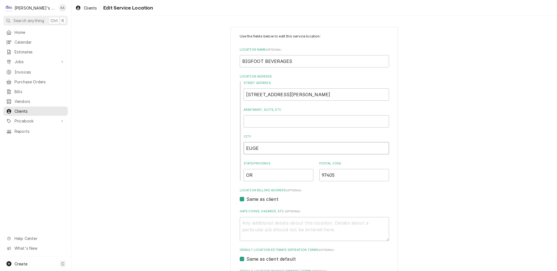
type input "EUGEN"
type textarea "x"
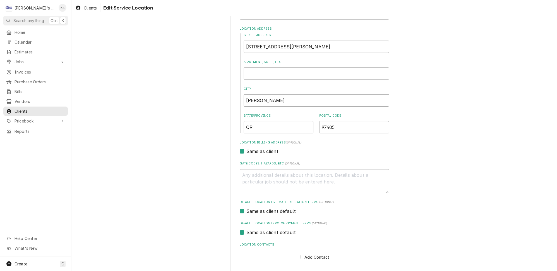
scroll to position [66, 0]
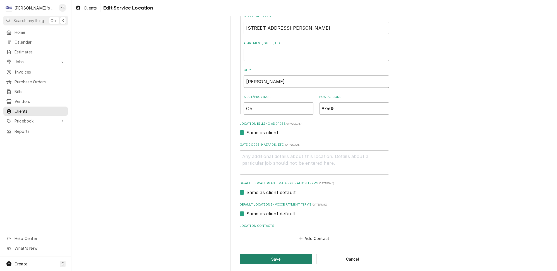
type input "EUGENE"
click at [275, 255] on button "Save" at bounding box center [276, 259] width 73 height 10
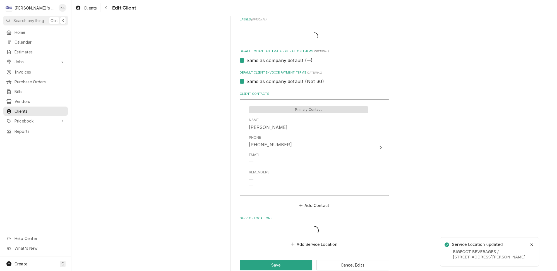
scroll to position [309, 0]
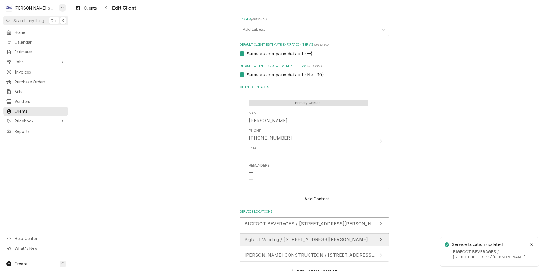
click at [379, 237] on icon "Update Service Location" at bounding box center [380, 239] width 3 height 4
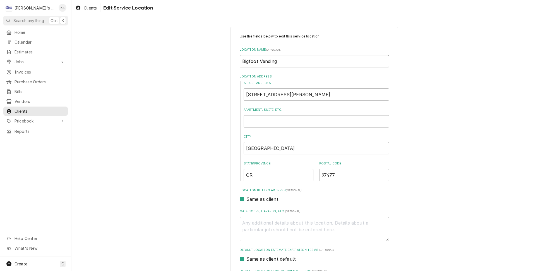
drag, startPoint x: 276, startPoint y: 59, endPoint x: 245, endPoint y: 61, distance: 31.0
click at [245, 61] on input "Bigfoot Vending" at bounding box center [314, 61] width 149 height 12
type textarea "x"
type input "BI"
type textarea "x"
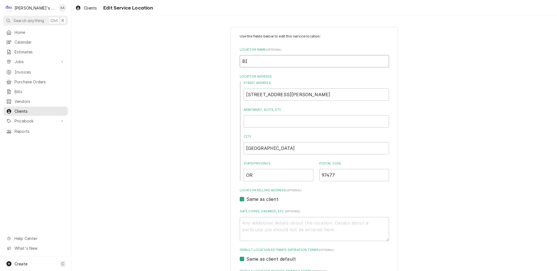
type input "BIG"
type textarea "x"
type input "BIG"
type textarea "x"
type input "BIG F"
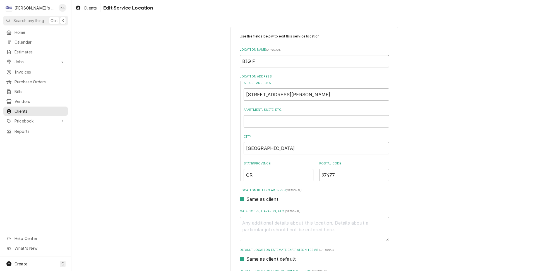
type textarea "x"
type input "BIG"
type textarea "x"
type input "BIG"
type textarea "x"
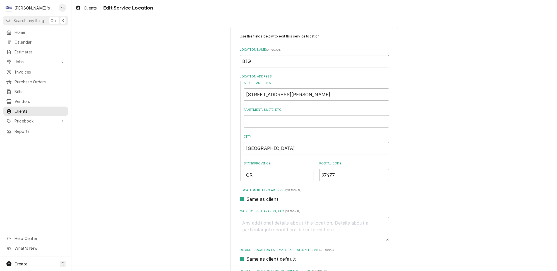
type input "BIGF"
type textarea "x"
type input "BIGFO"
type textarea "x"
type input "BIGFOO"
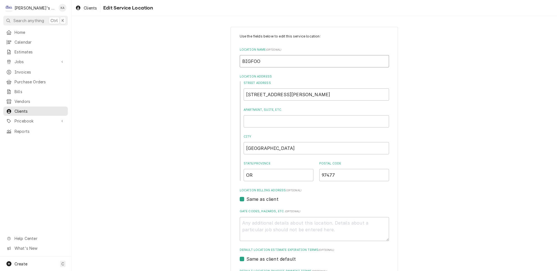
type textarea "x"
type input "BIGFOOT"
type textarea "x"
type input "BIGFOOT"
type textarea "x"
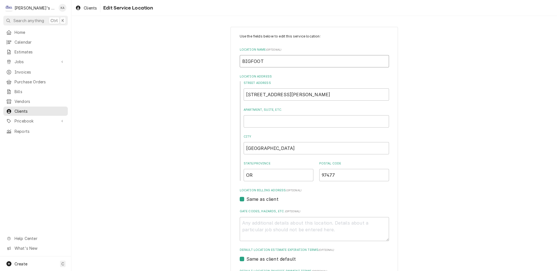
type input "BIGFOOT V"
type textarea "x"
type input "BIGFOOT VE"
type textarea "x"
type input "BIGFOOT VEN"
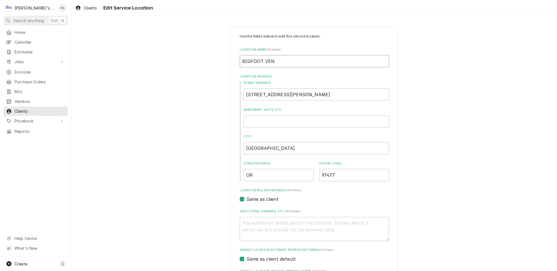
type textarea "x"
type input "BIGFOOT VEND"
type textarea "x"
type input "BIGFOOT VENDI"
type textarea "x"
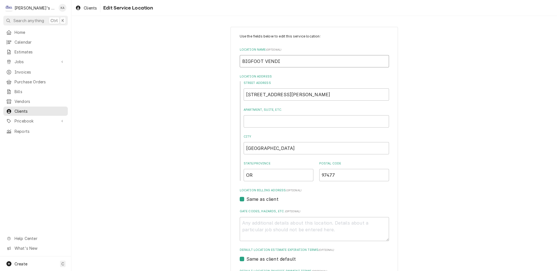
type input "BIGFOOT VENDIN"
type textarea "x"
type input "BIGFOOT VENDING"
drag, startPoint x: 282, startPoint y: 93, endPoint x: 259, endPoint y: 94, distance: 22.6
click at [259, 94] on input "1860 Laura Street" at bounding box center [316, 94] width 145 height 12
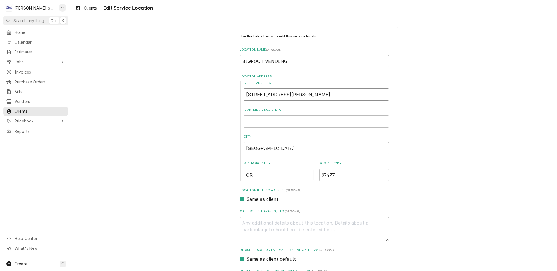
type textarea "x"
type input "1860 LA"
type textarea "x"
type input "1860 LAU"
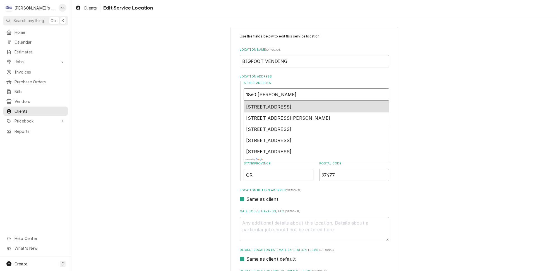
type textarea "x"
type input "1860 LAUR"
type textarea "x"
type input "1860 LAURA"
type textarea "x"
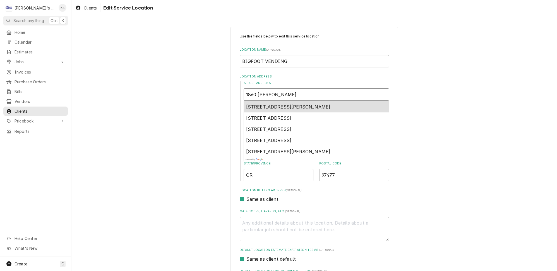
type input "1860 LAURA"
type textarea "x"
type input "1860 LAURA S"
type textarea "x"
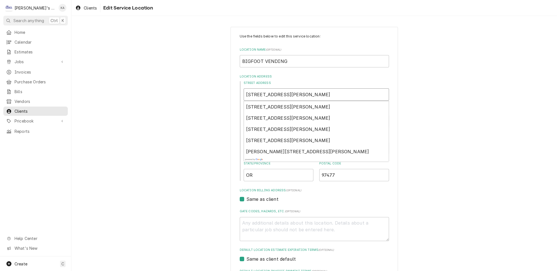
type input "1860 LAURA ST"
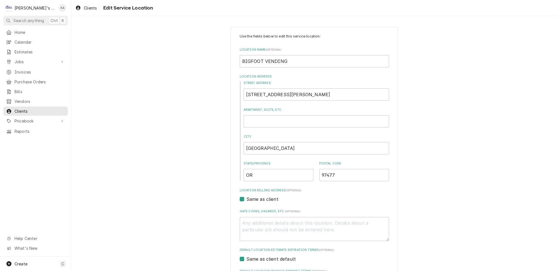
click at [443, 134] on div "Use the fields below to edit this service location: Location Name ( optional ) …" at bounding box center [314, 182] width 486 height 321
drag, startPoint x: 270, startPoint y: 145, endPoint x: 249, endPoint y: 147, distance: 21.0
click at [249, 147] on input "Springfield" at bounding box center [316, 148] width 145 height 12
type textarea "x"
type input "SP"
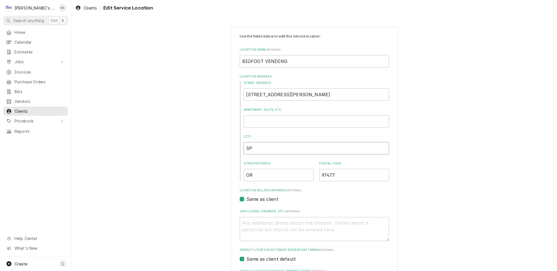
type textarea "x"
type input "SPR"
type textarea "x"
type input "SPRI"
type textarea "x"
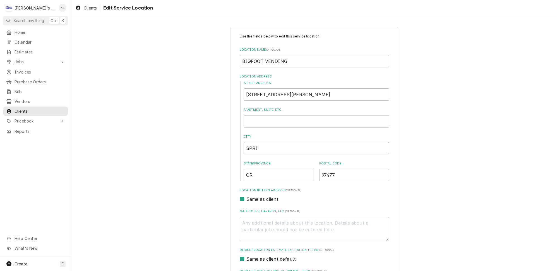
type input "SPRIN"
type textarea "x"
type input "SPRING"
type textarea "x"
type input "SPRINGF"
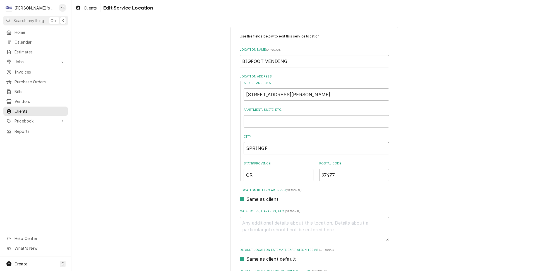
type textarea "x"
type input "SPRINGFI"
type textarea "x"
type input "SPRINGFIR"
type textarea "x"
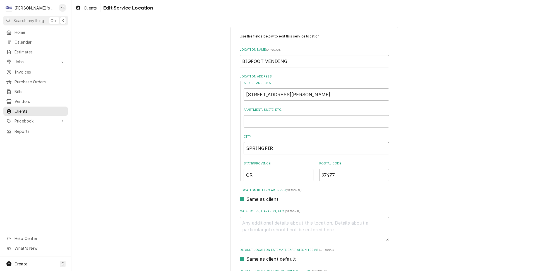
type input "SPRINGFIRL"
type textarea "x"
type input "SPRINGFIR"
type textarea "x"
type input "SPRINGFI"
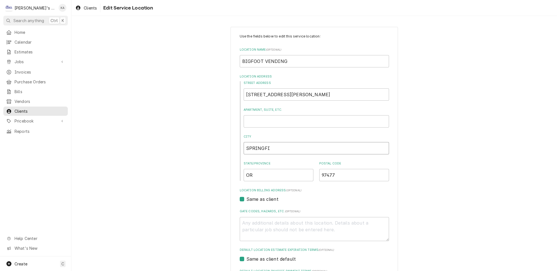
type textarea "x"
type input "SPRINGFIE"
type textarea "x"
type input "SPRINGFIEL"
type textarea "x"
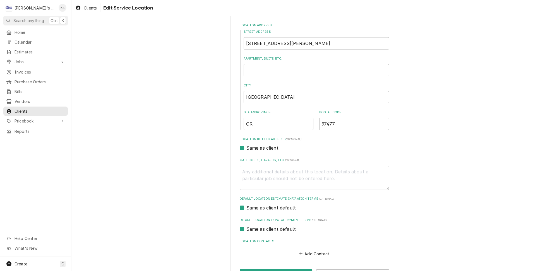
scroll to position [66, 0]
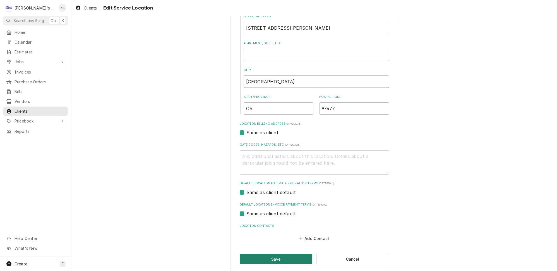
type input "SPRINGFIELD"
click at [270, 256] on button "Save" at bounding box center [276, 259] width 73 height 10
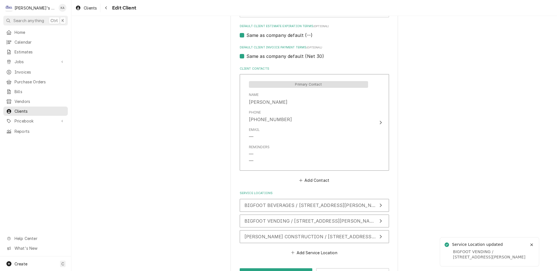
scroll to position [335, 0]
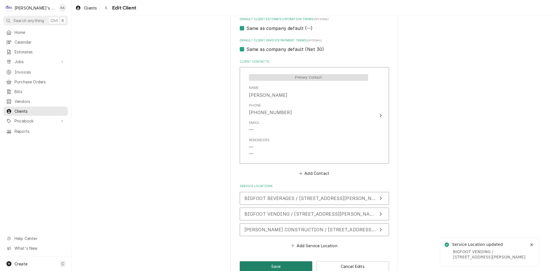
click at [270, 261] on button "Save" at bounding box center [276, 266] width 73 height 10
type textarea "x"
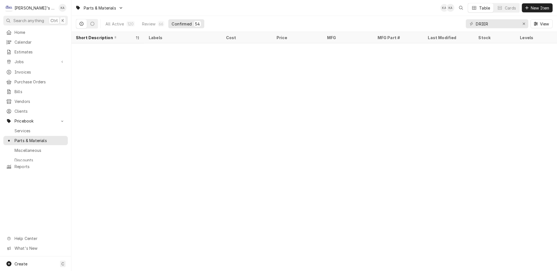
scroll to position [317, 0]
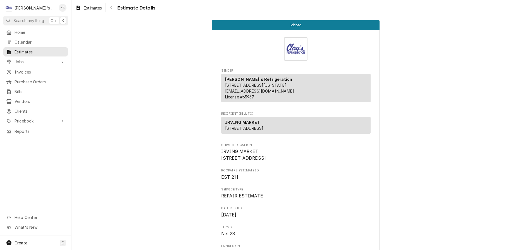
scroll to position [1447, 0]
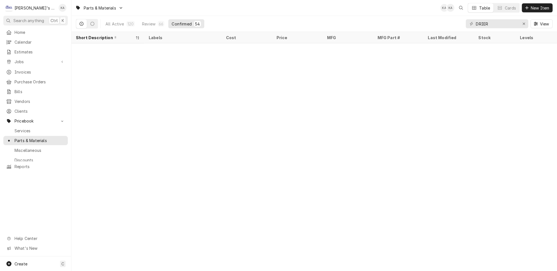
scroll to position [493, 0]
